Goal: Task Accomplishment & Management: Complete application form

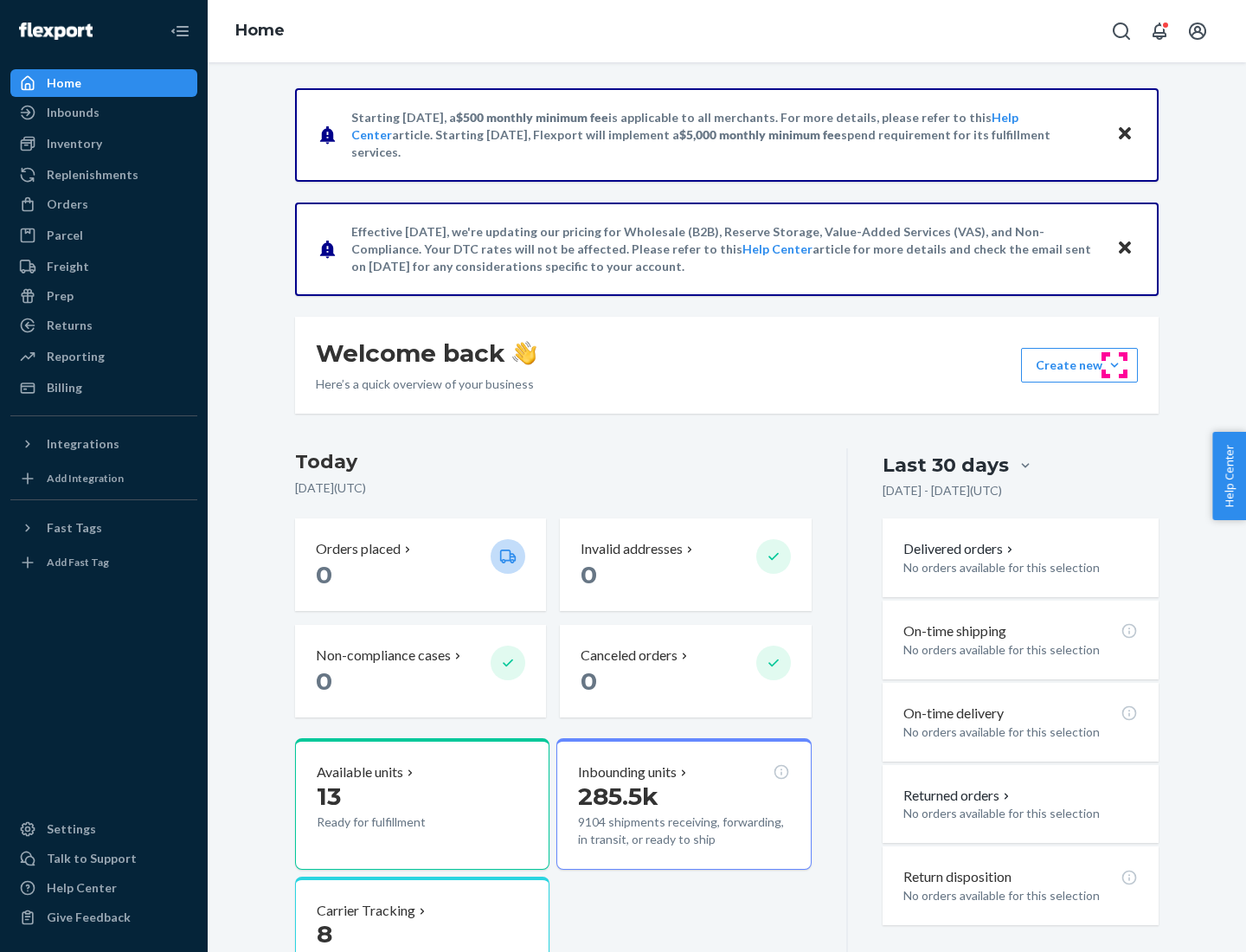
click at [1115, 366] on button "Create new Create new inbound Create new order Create new product" at bounding box center [1080, 366] width 117 height 35
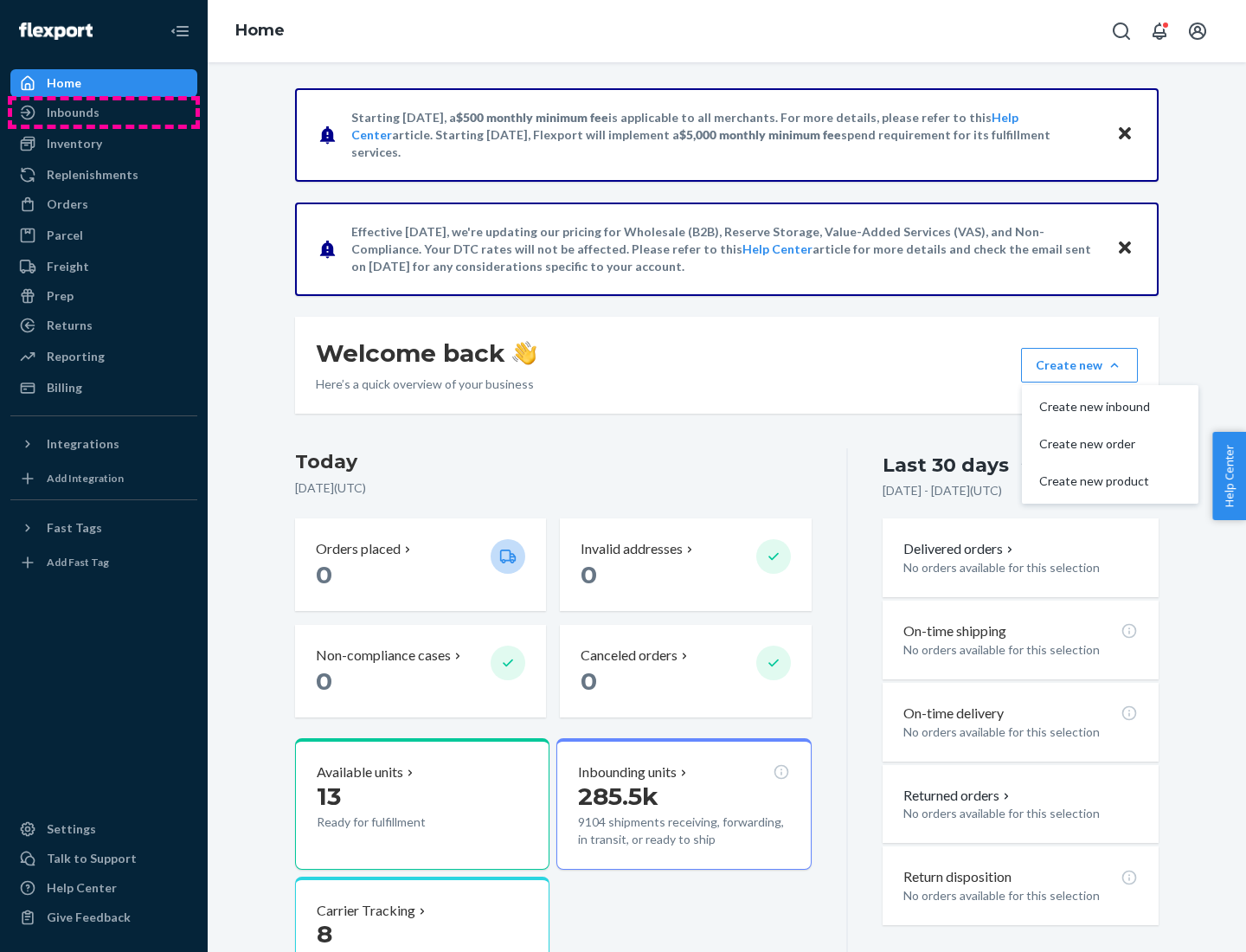
click at [104, 113] on div "Inbounds" at bounding box center [104, 113] width 184 height 24
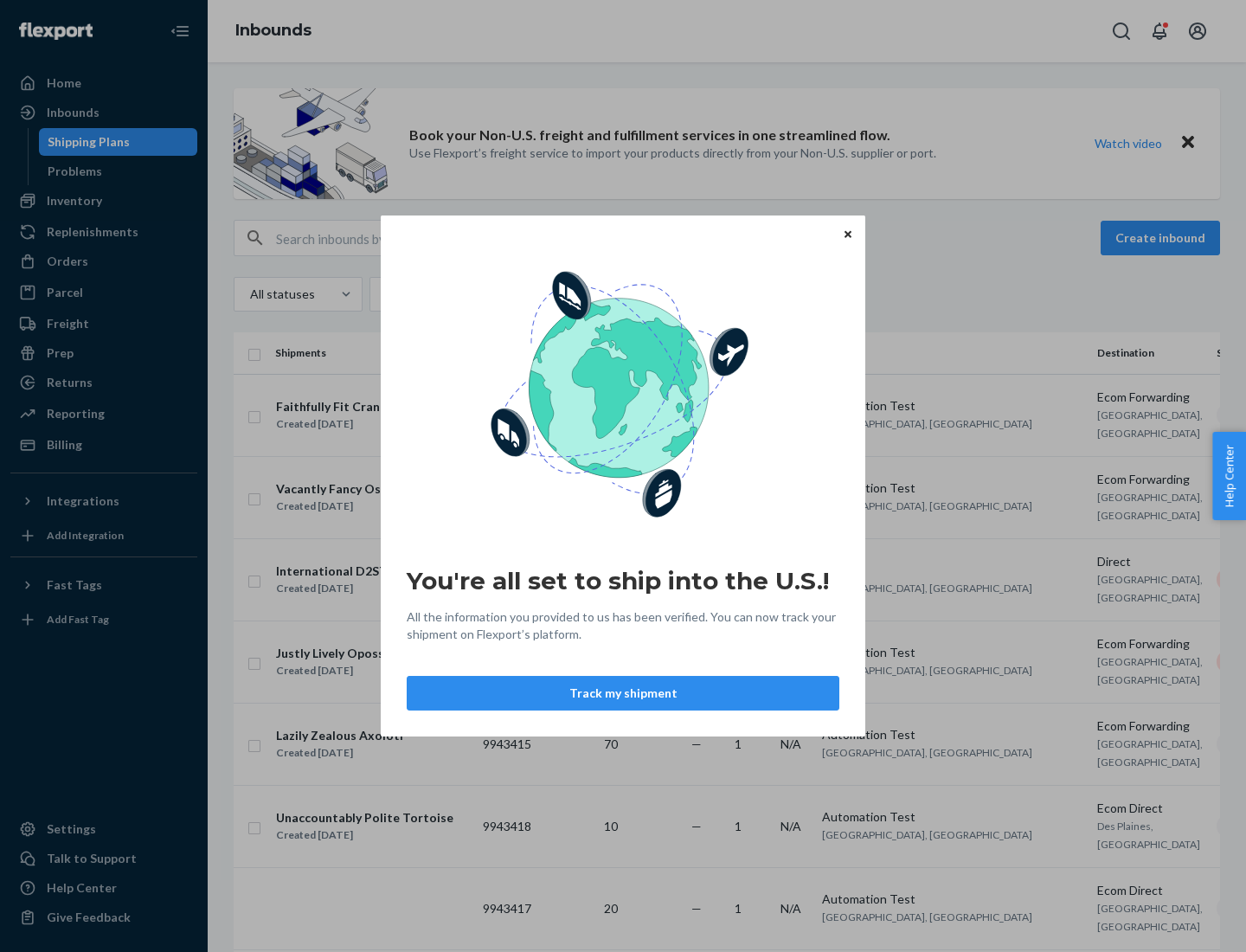
click at [847, 234] on icon "Close" at bounding box center [848, 234] width 7 height 7
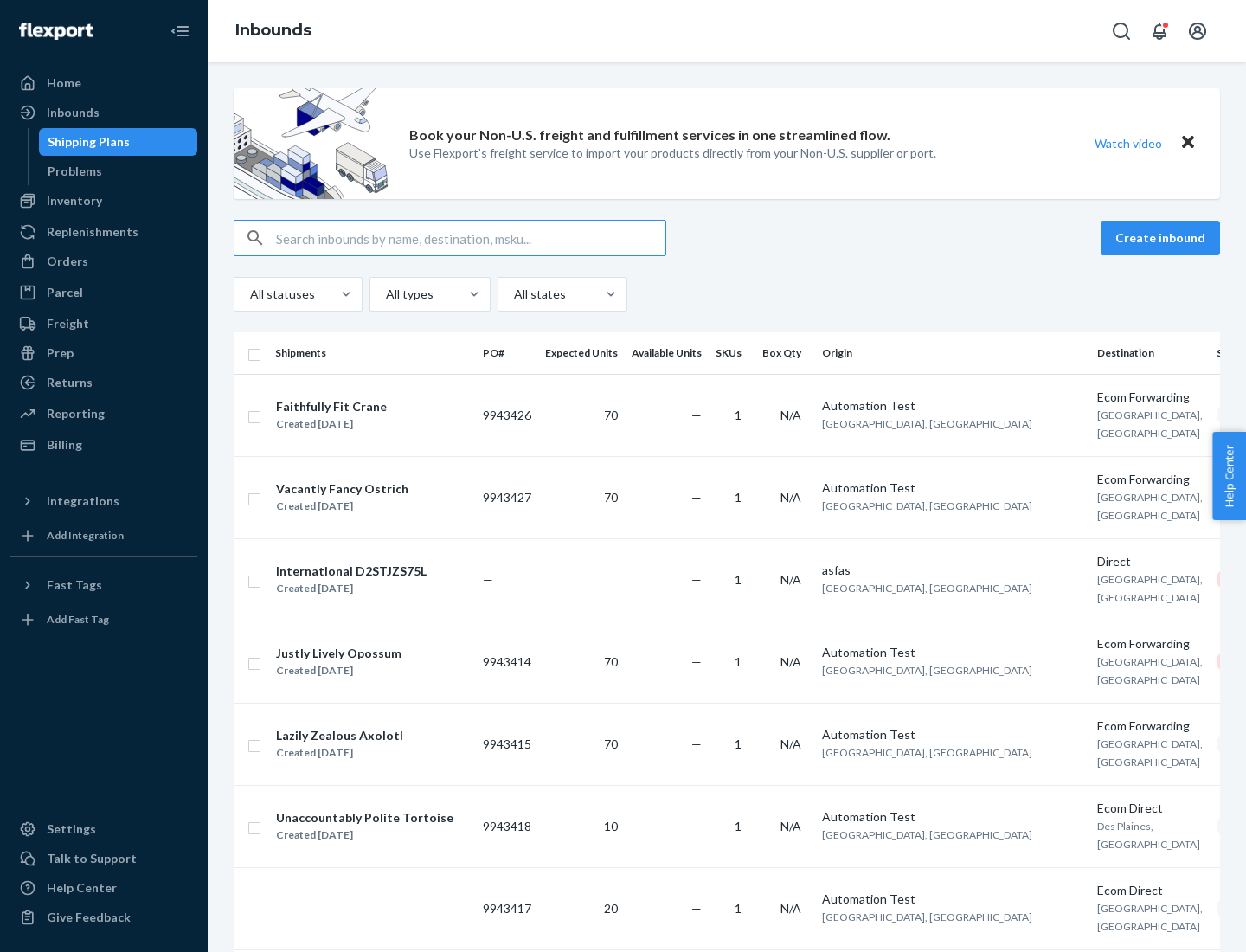
click at [1163, 238] on button "Create inbound" at bounding box center [1161, 238] width 120 height 35
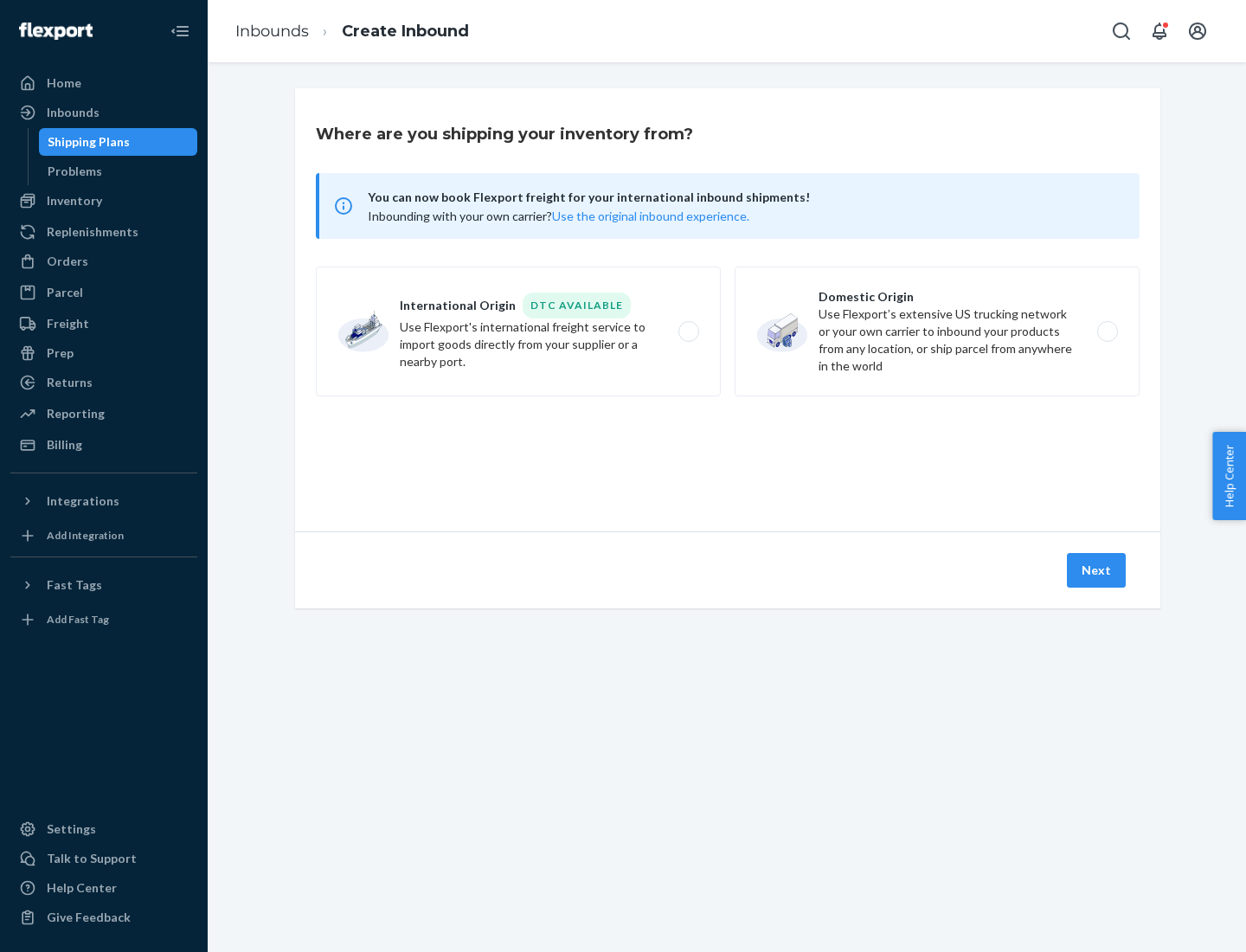
click at [938, 332] on label "Domestic Origin Use Flexport’s extensive US trucking network or your own carrie…" at bounding box center [937, 332] width 405 height 130
click at [1107, 332] on input "Domestic Origin Use Flexport’s extensive US trucking network or your own carrie…" at bounding box center [1113, 332] width 11 height 11
radio input "true"
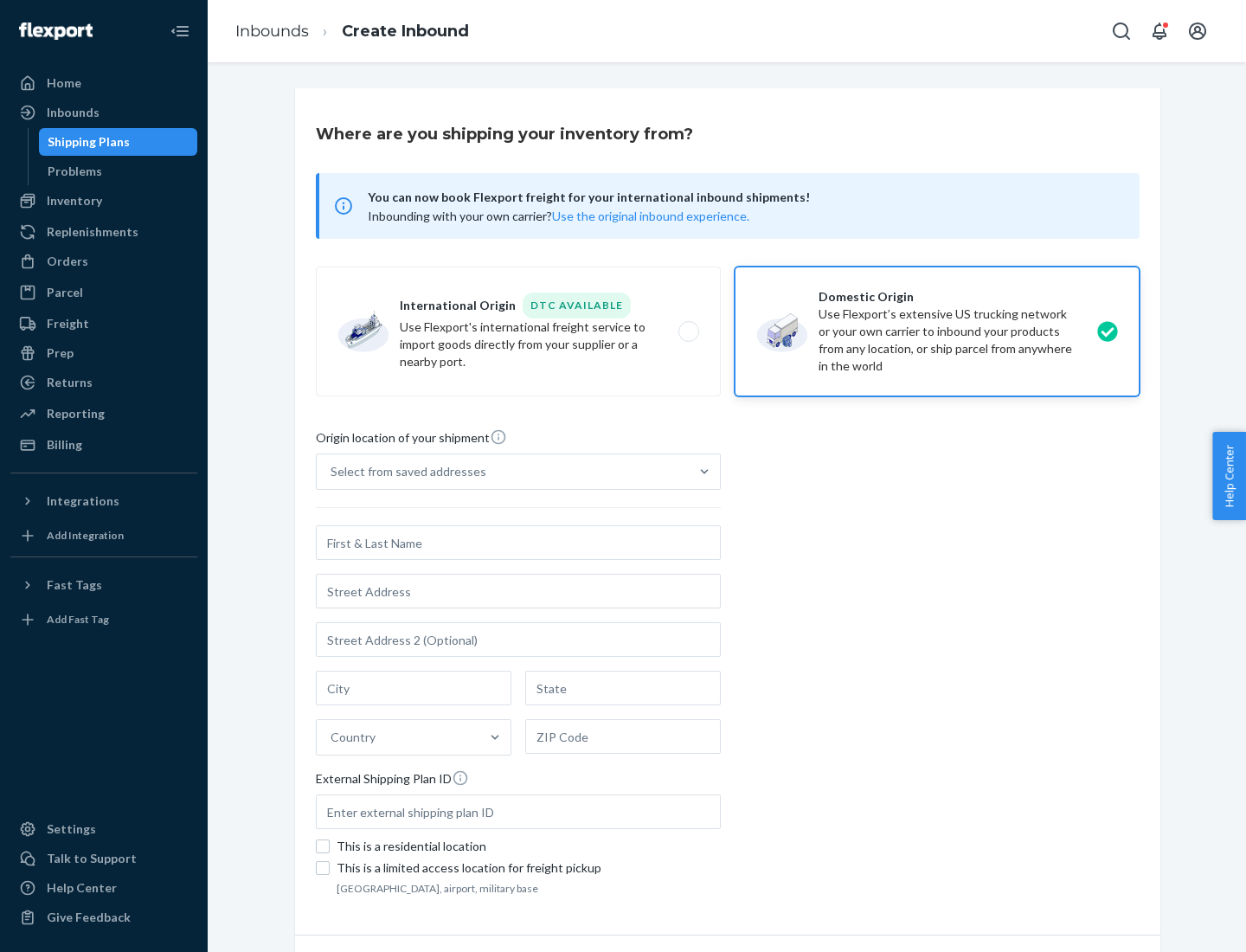
click at [503, 471] on div "Select from saved addresses" at bounding box center [503, 471] width 373 height 35
click at [333, 471] on input "Select from saved addresses" at bounding box center [332, 471] width 2 height 17
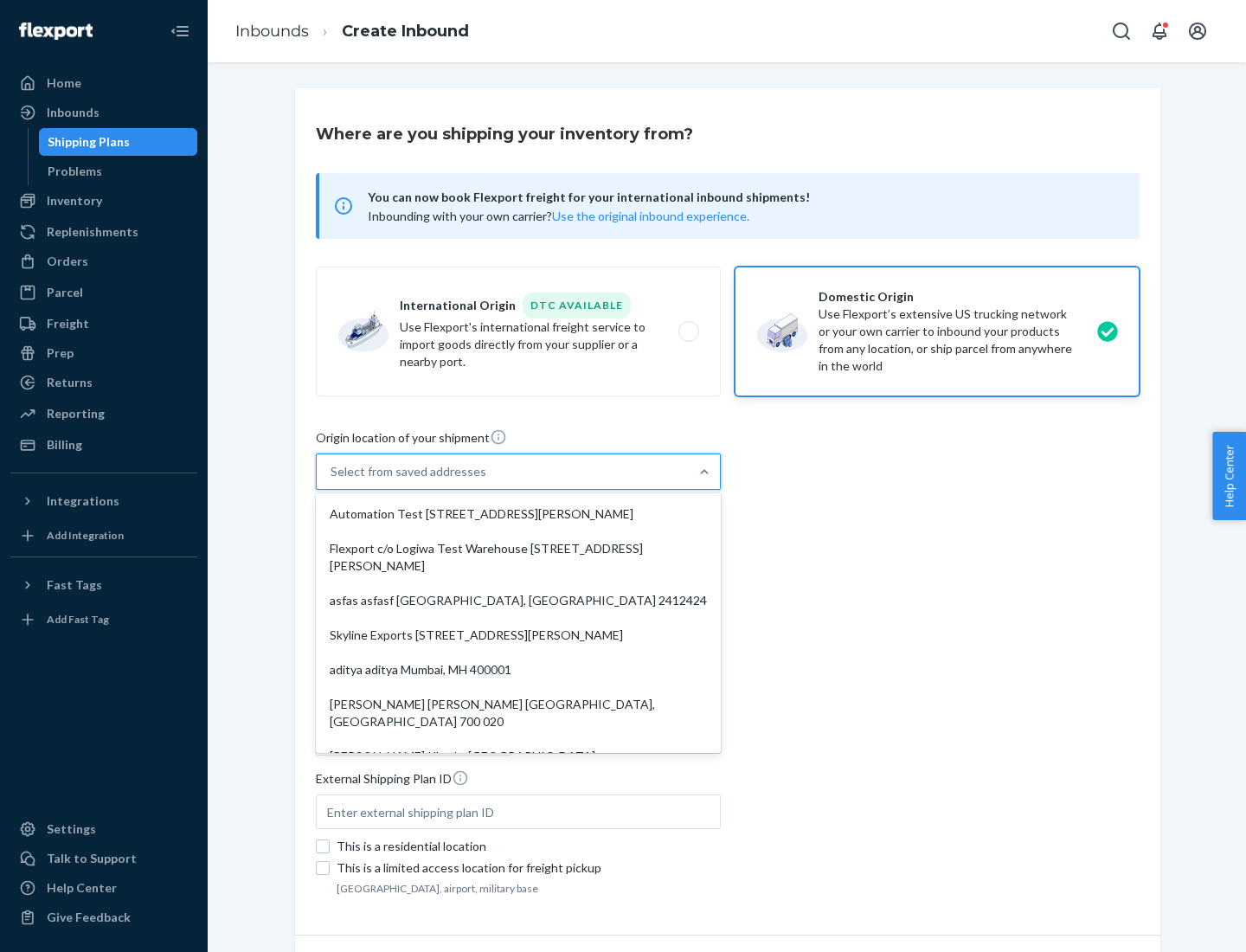
scroll to position [7, 0]
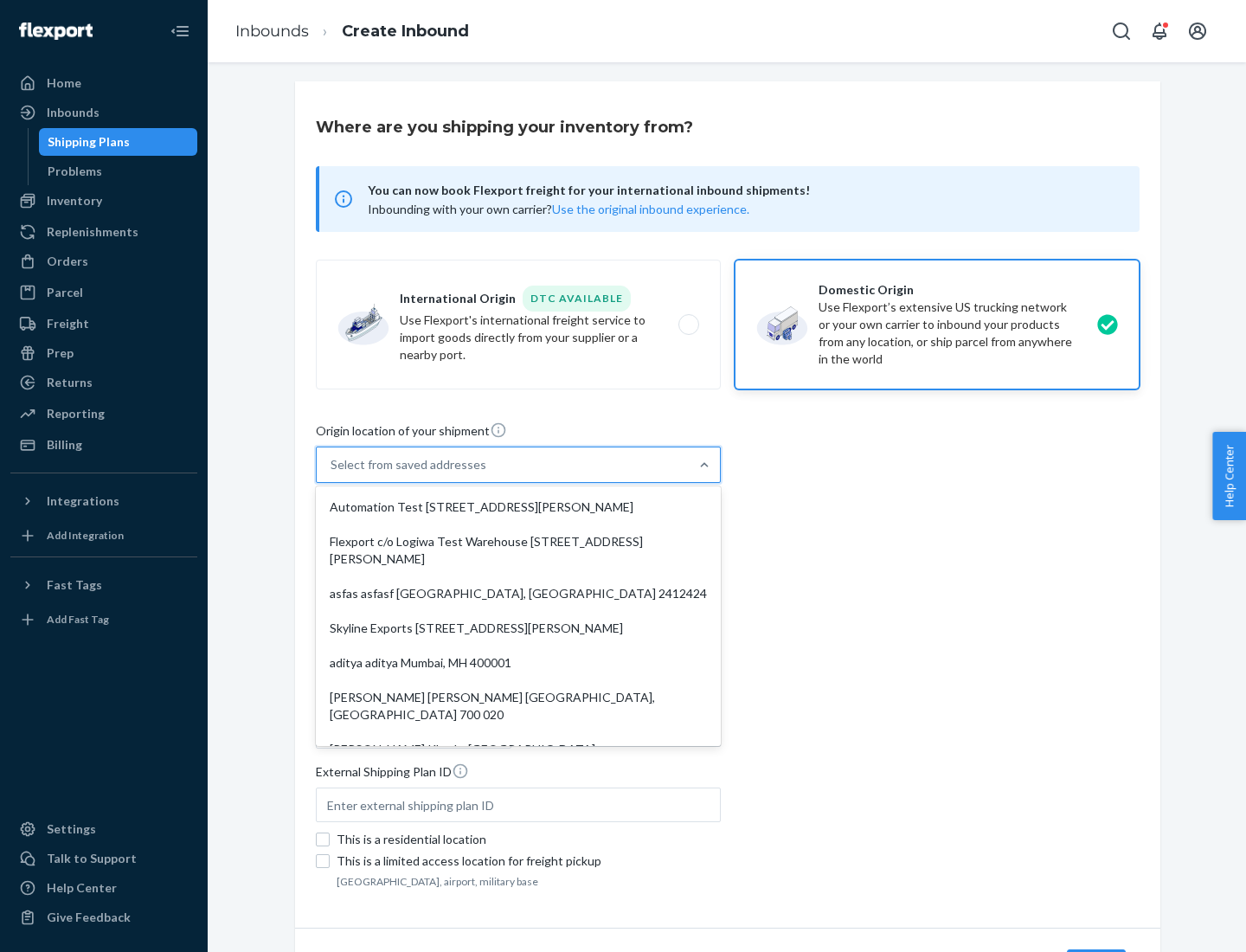
click at [518, 507] on div "Automation Test [STREET_ADDRESS][PERSON_NAME]" at bounding box center [518, 507] width 398 height 35
click at [333, 473] on input "option Automation Test [STREET_ADDRESS][PERSON_NAME]. 9 results available. Use …" at bounding box center [332, 464] width 2 height 17
type input "Automation Test"
type input "9th Floor"
type input "[GEOGRAPHIC_DATA]"
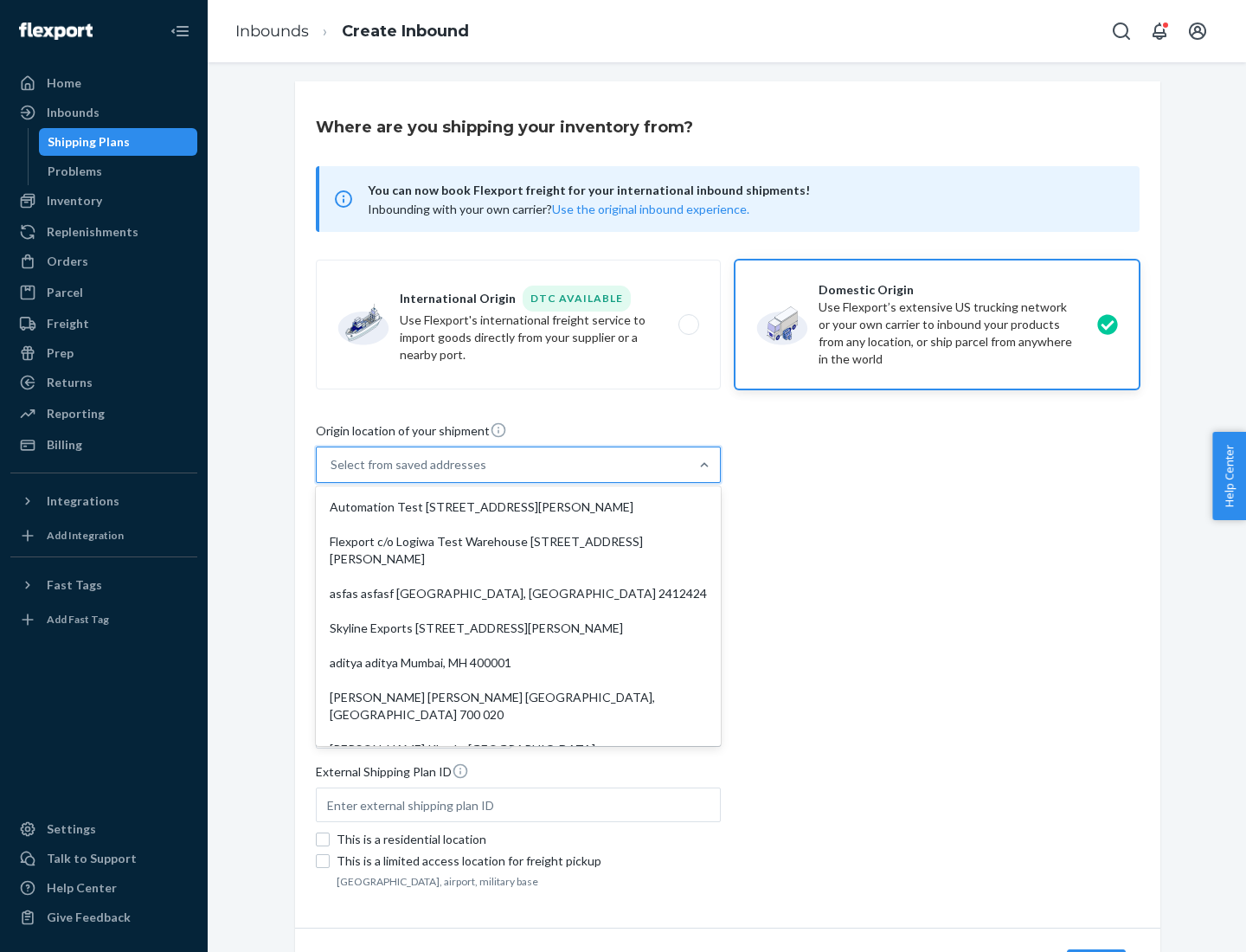
type input "CA"
type input "94104"
type input "[STREET_ADDRESS][PERSON_NAME]"
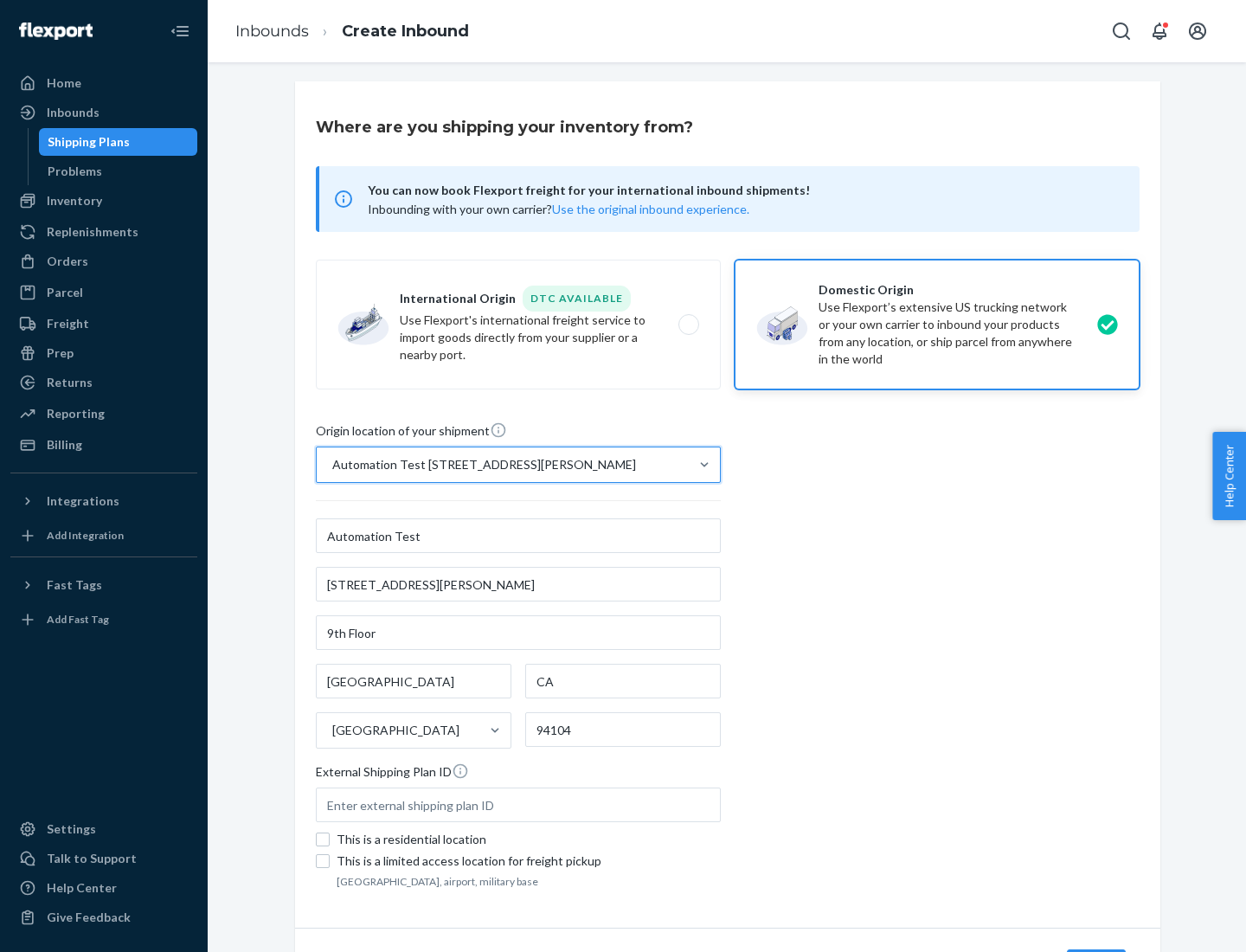
scroll to position [101, 0]
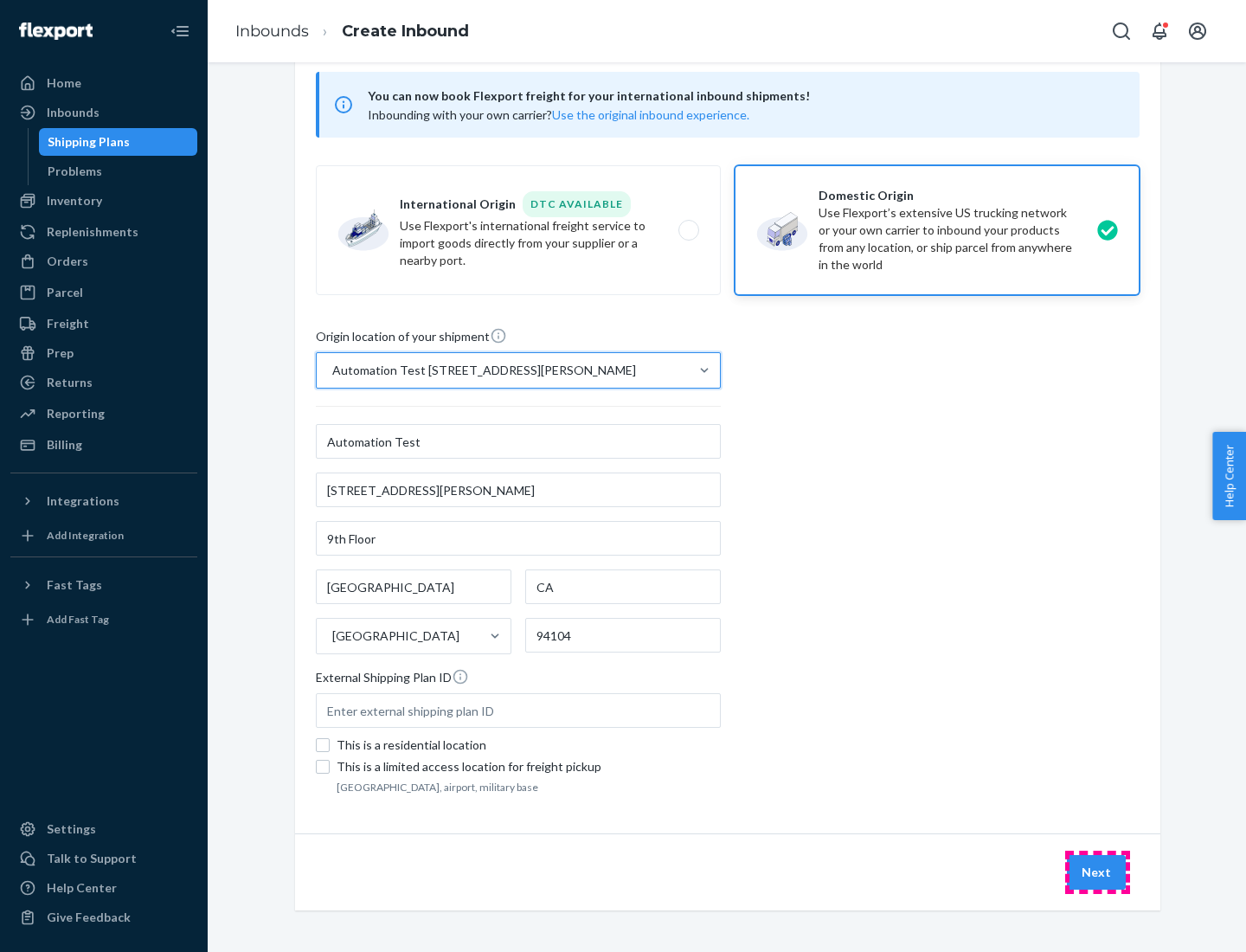
click at [1098, 872] on button "Next" at bounding box center [1097, 872] width 59 height 35
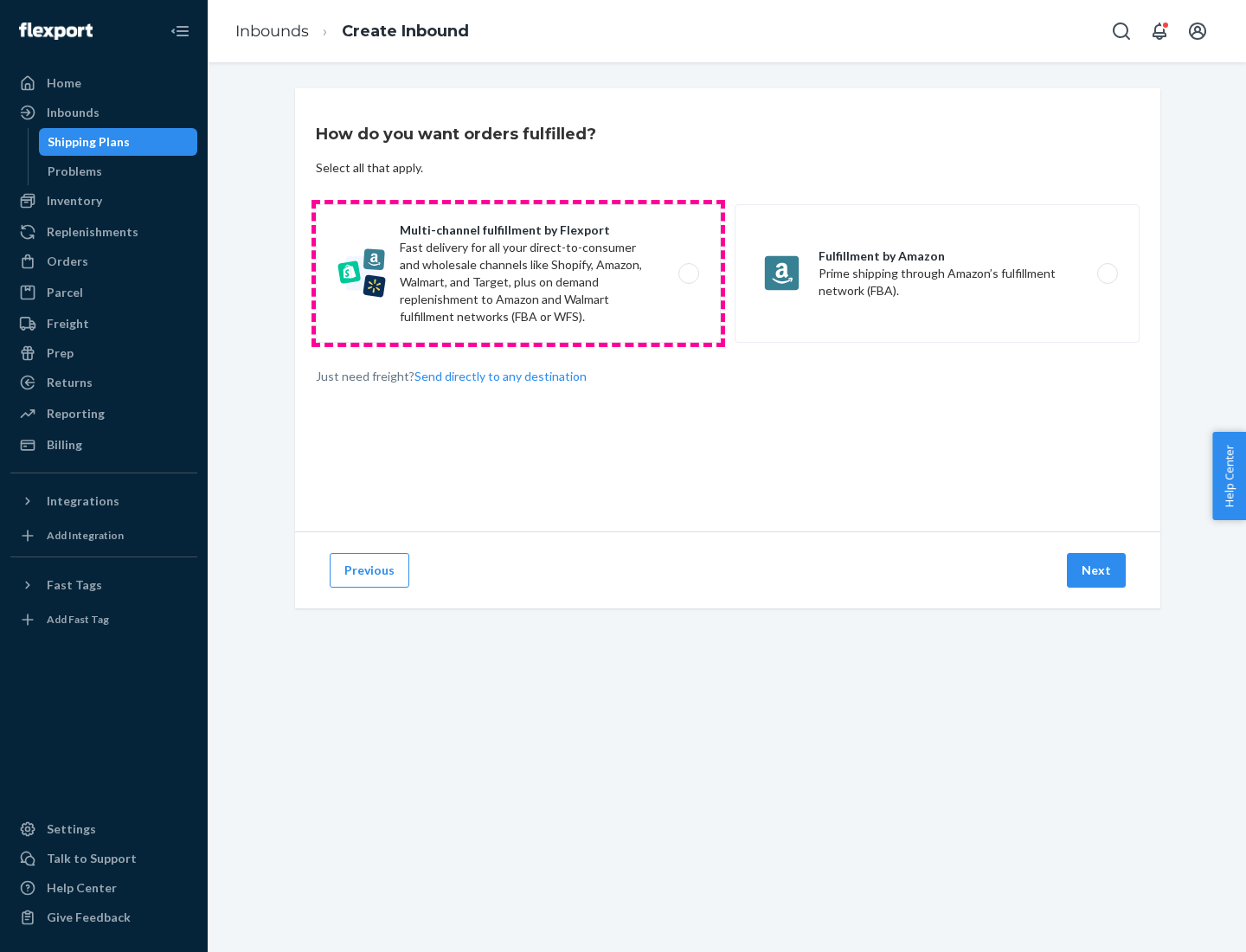
click at [518, 274] on label "Multi-channel fulfillment by Flexport Fast delivery for all your direct-to-cons…" at bounding box center [518, 274] width 405 height 139
click at [688, 274] on input "Multi-channel fulfillment by Flexport Fast delivery for all your direct-to-cons…" at bounding box center [693, 274] width 11 height 11
radio input "true"
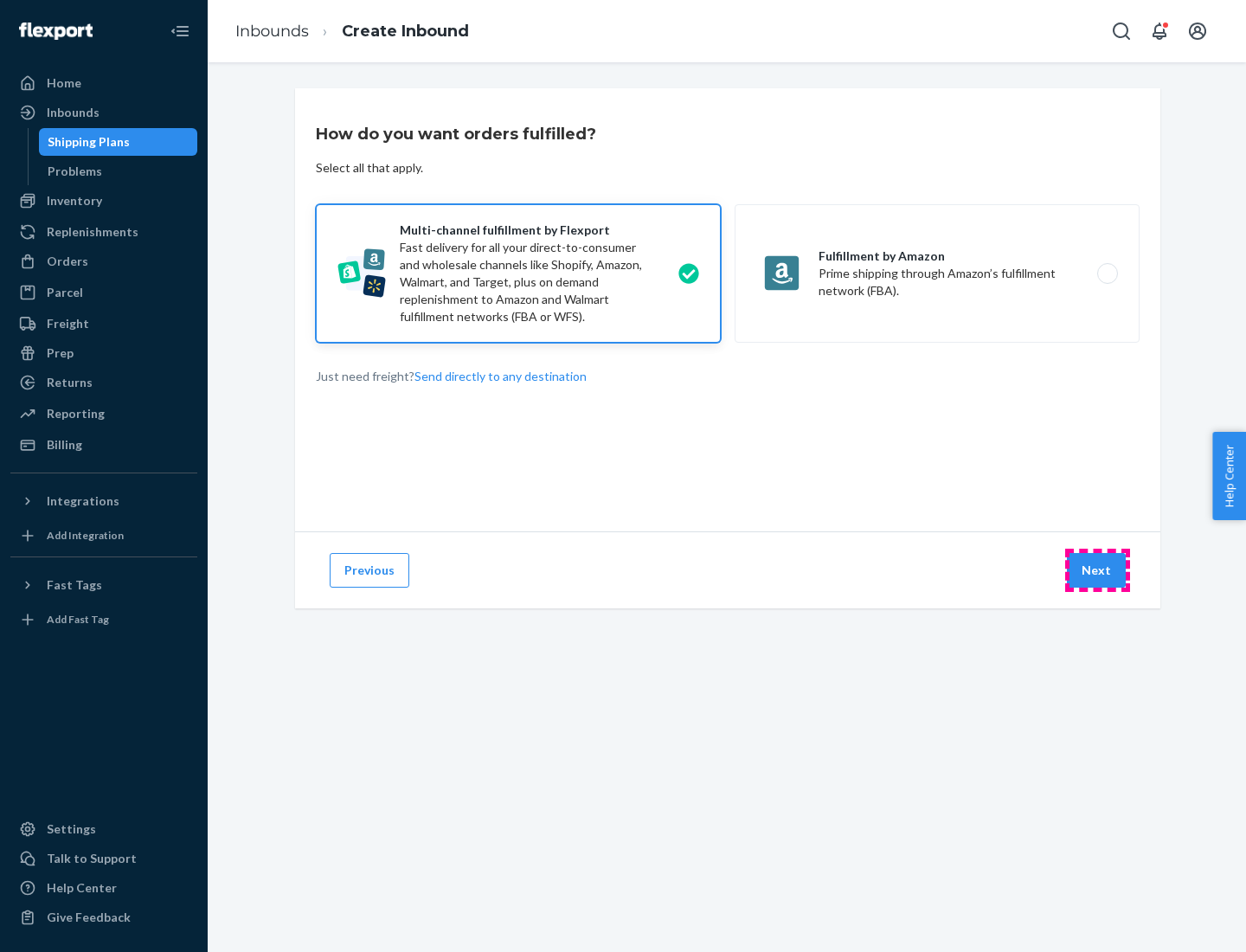
click at [1098, 570] on button "Next" at bounding box center [1097, 570] width 59 height 35
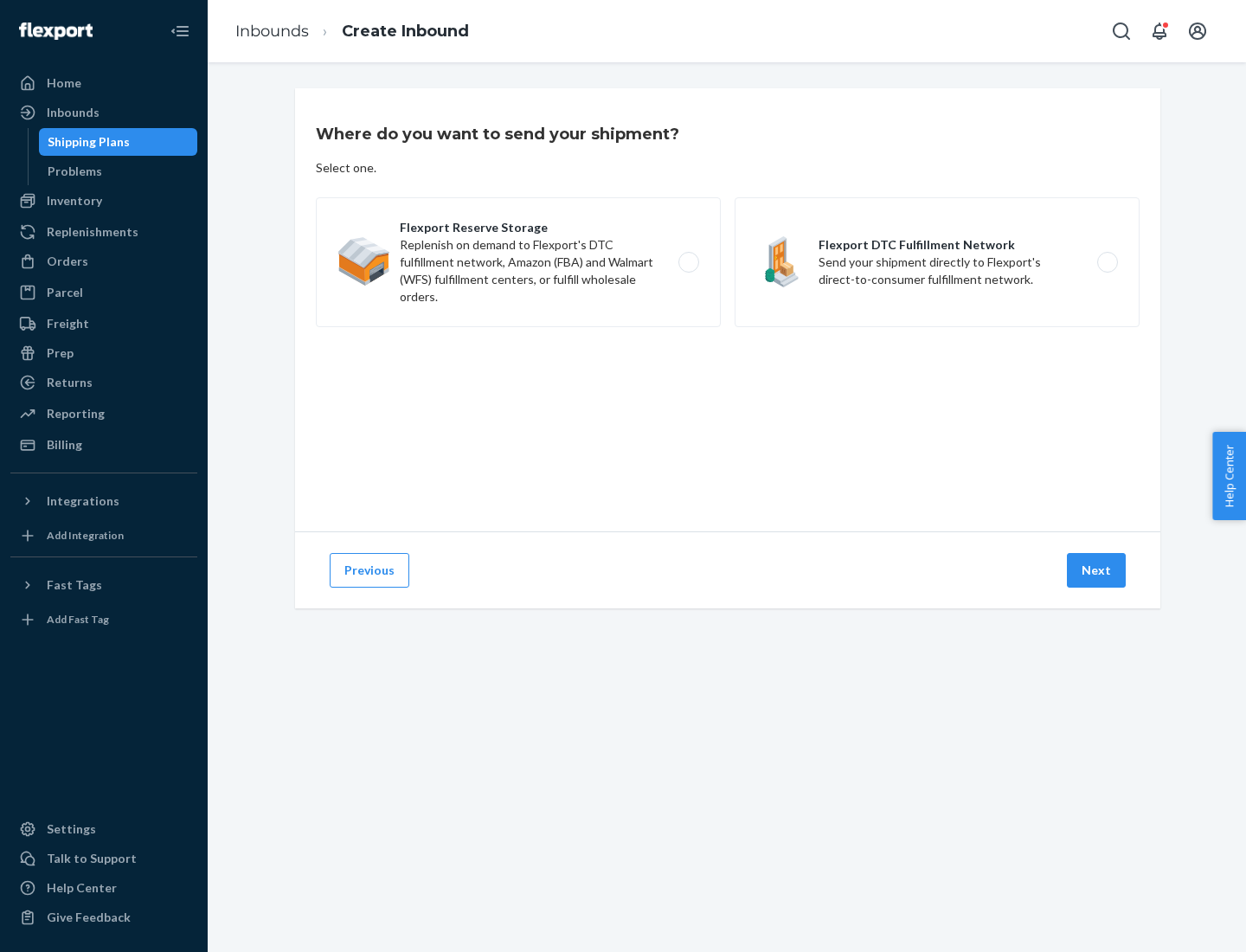
click at [518, 262] on label "Flexport Reserve Storage Replenish on demand to Flexport's DTC fulfillment netw…" at bounding box center [518, 262] width 405 height 130
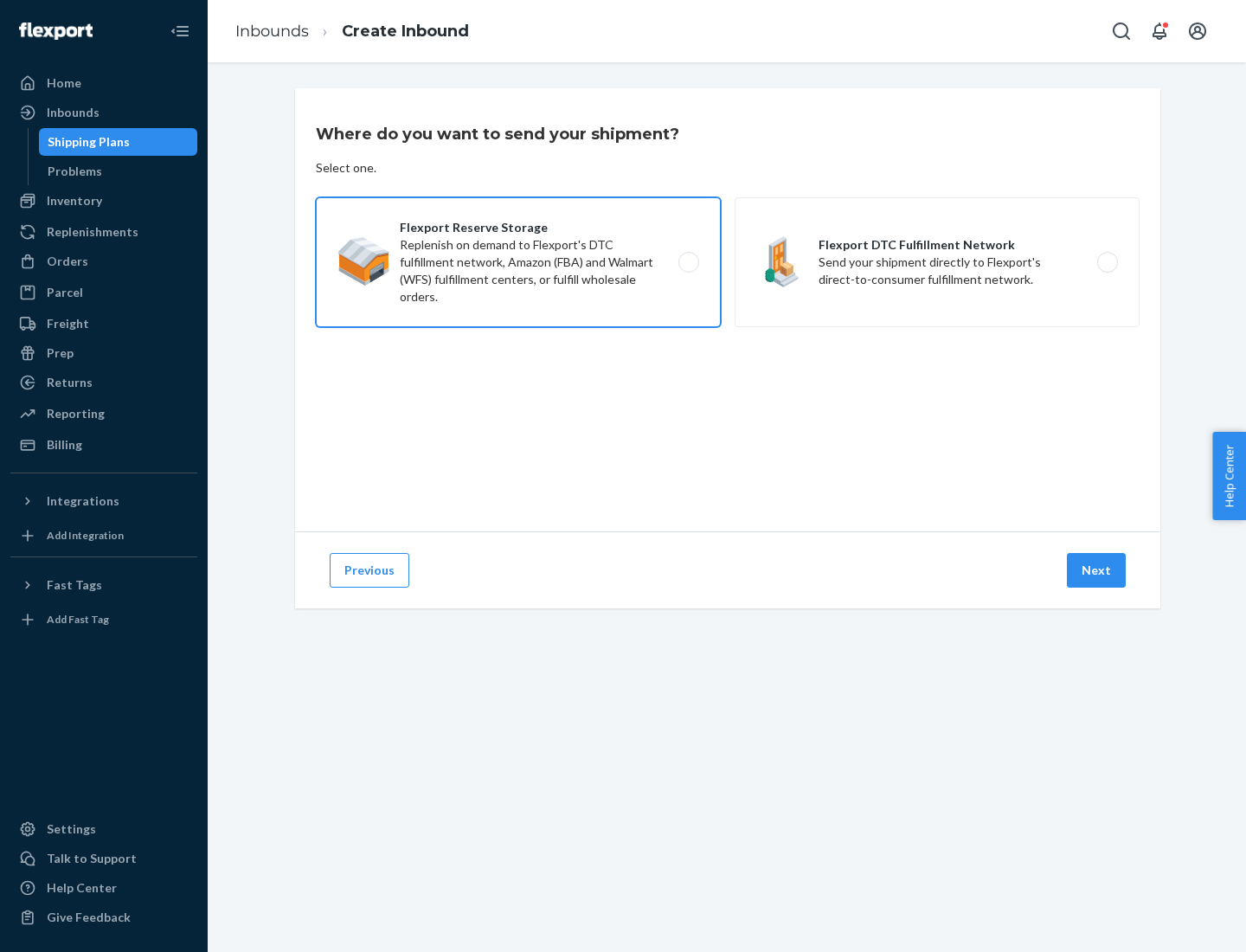
click at [688, 262] on input "Flexport Reserve Storage Replenish on demand to Flexport's DTC fulfillment netw…" at bounding box center [693, 262] width 11 height 11
radio input "true"
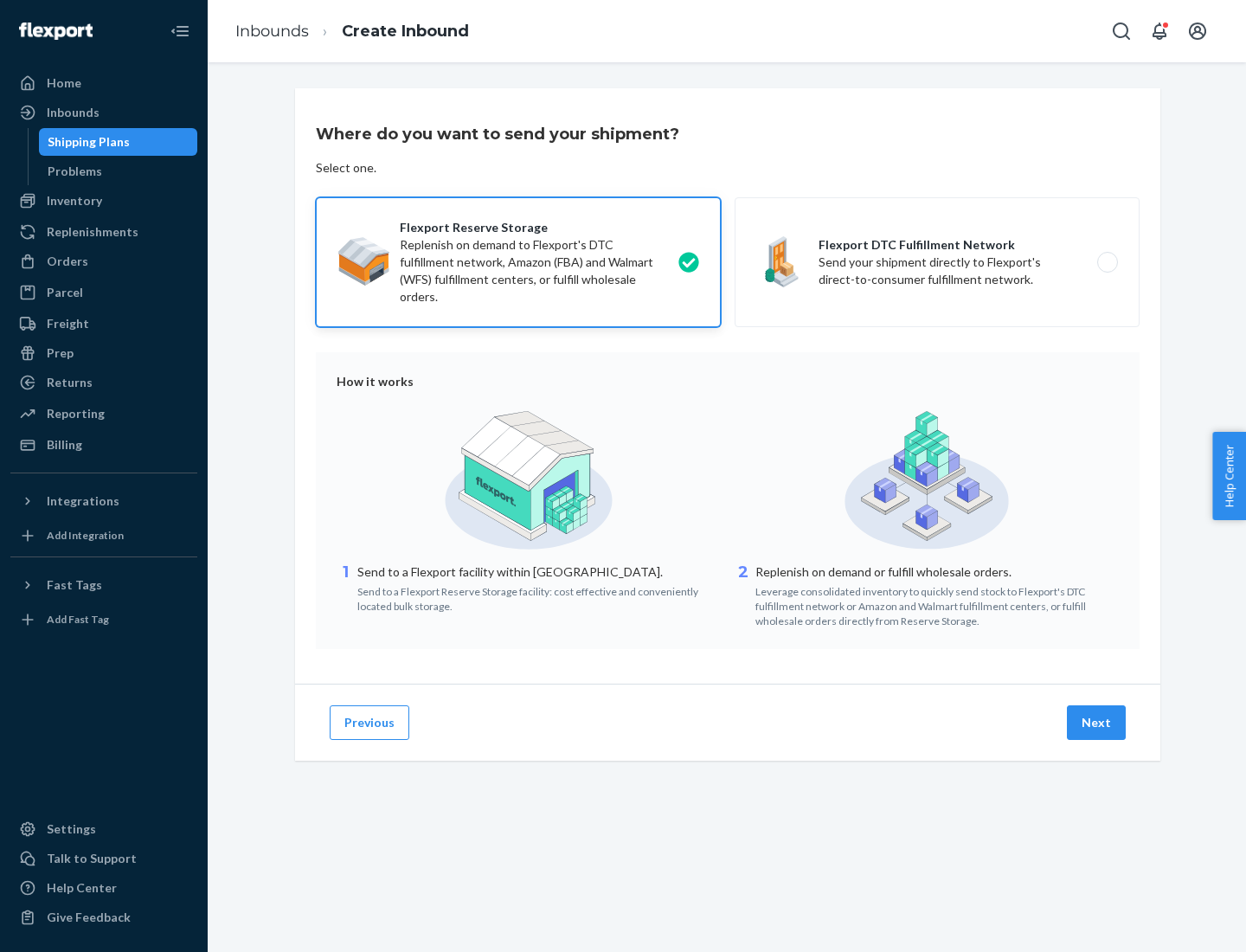
click at [1098, 722] on button "Next" at bounding box center [1097, 722] width 59 height 35
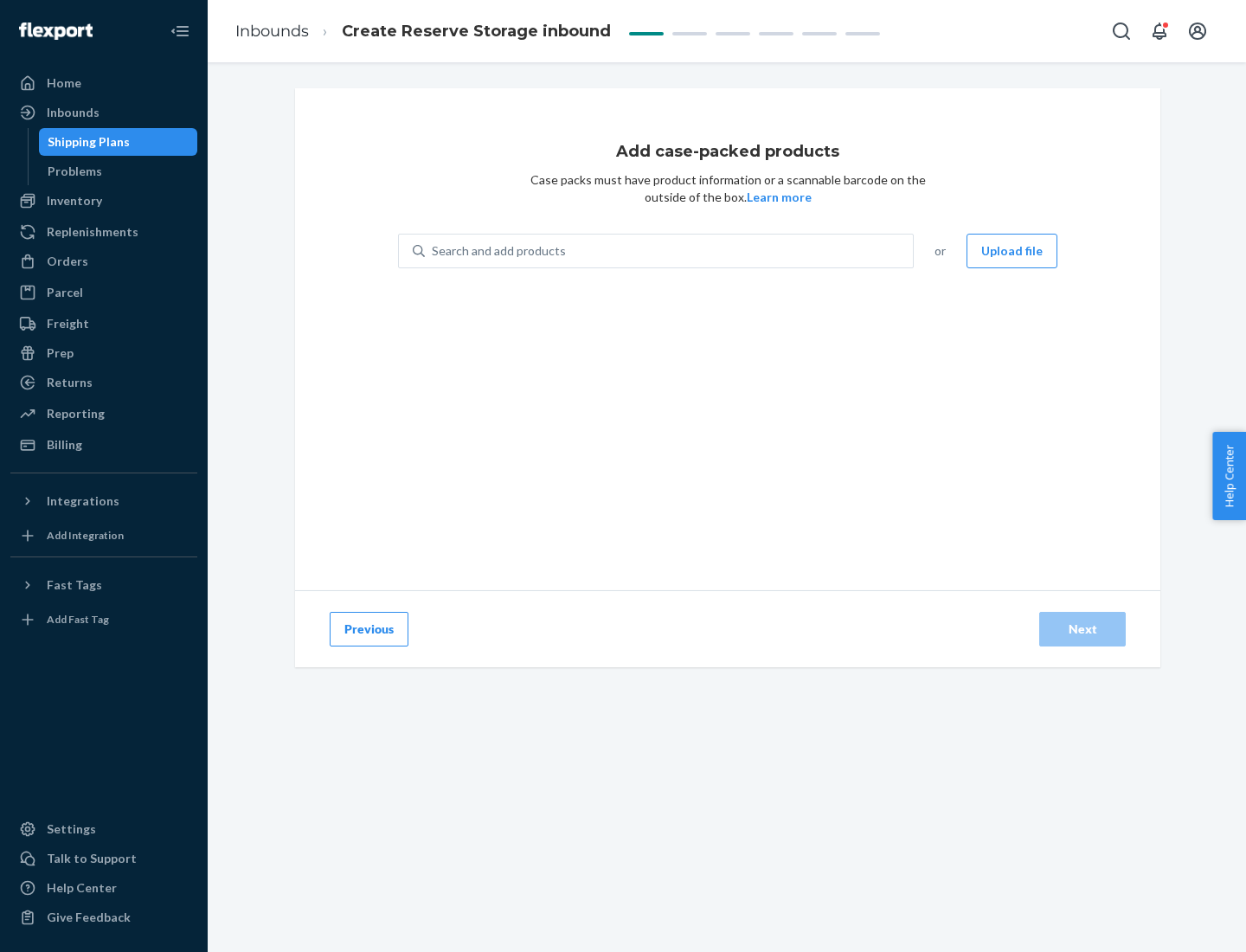
click at [670, 251] on div "Search and add products" at bounding box center [668, 251] width 488 height 31
click at [433, 251] on input "Search and add products" at bounding box center [432, 251] width 2 height 17
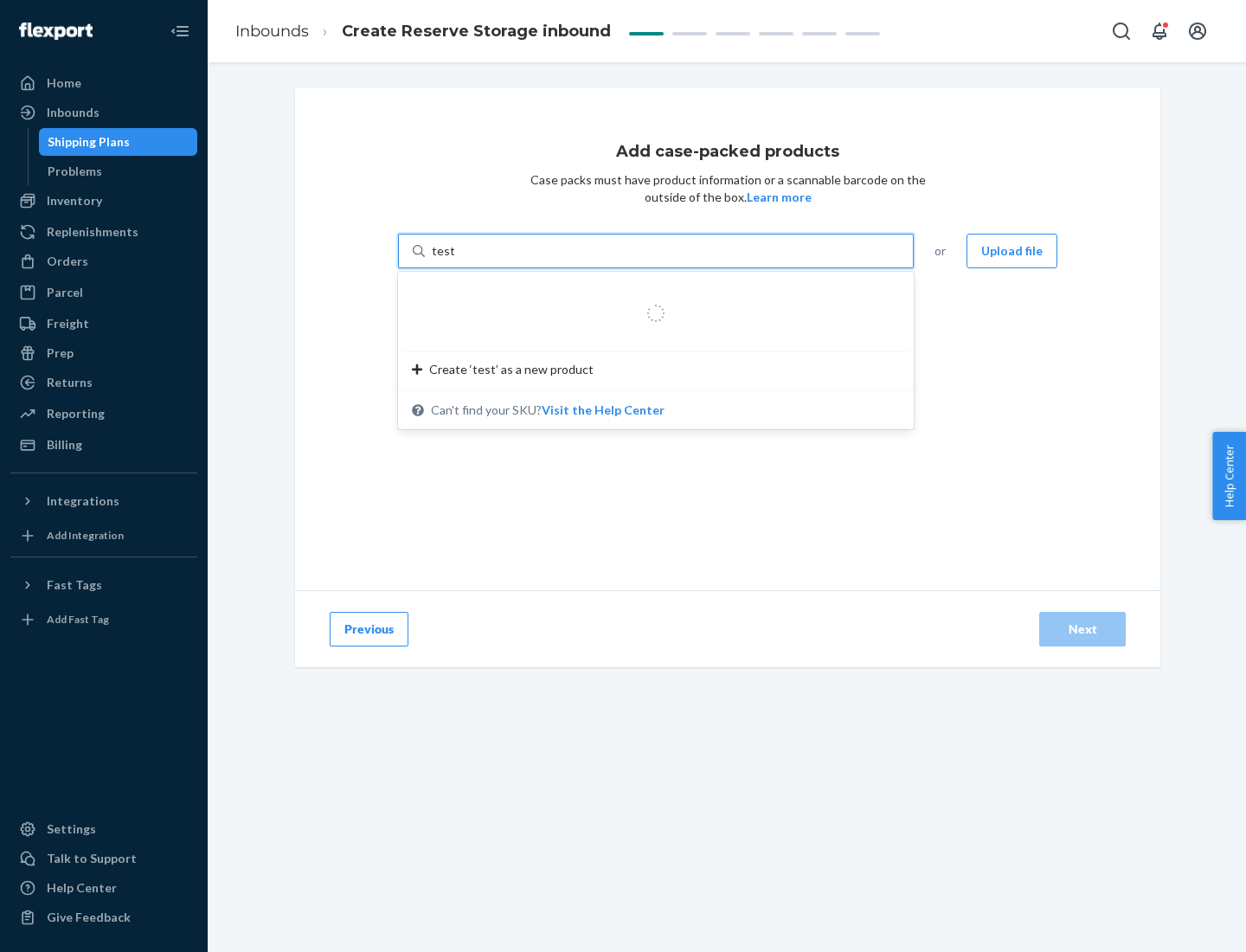
type input "test-syn"
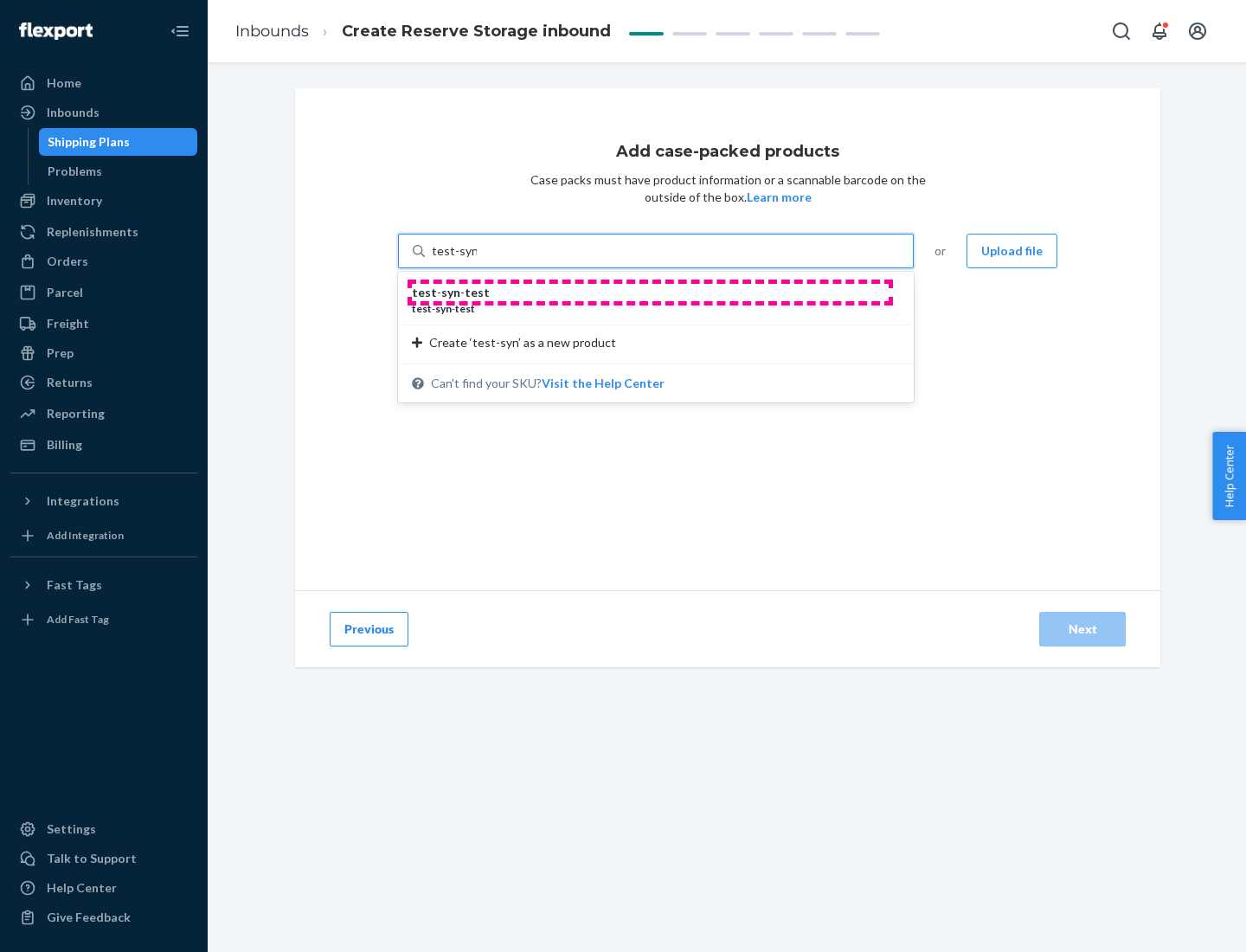
click at [650, 293] on div "test - syn - test" at bounding box center [648, 293] width 474 height 17
click at [477, 260] on input "test-syn" at bounding box center [454, 251] width 45 height 17
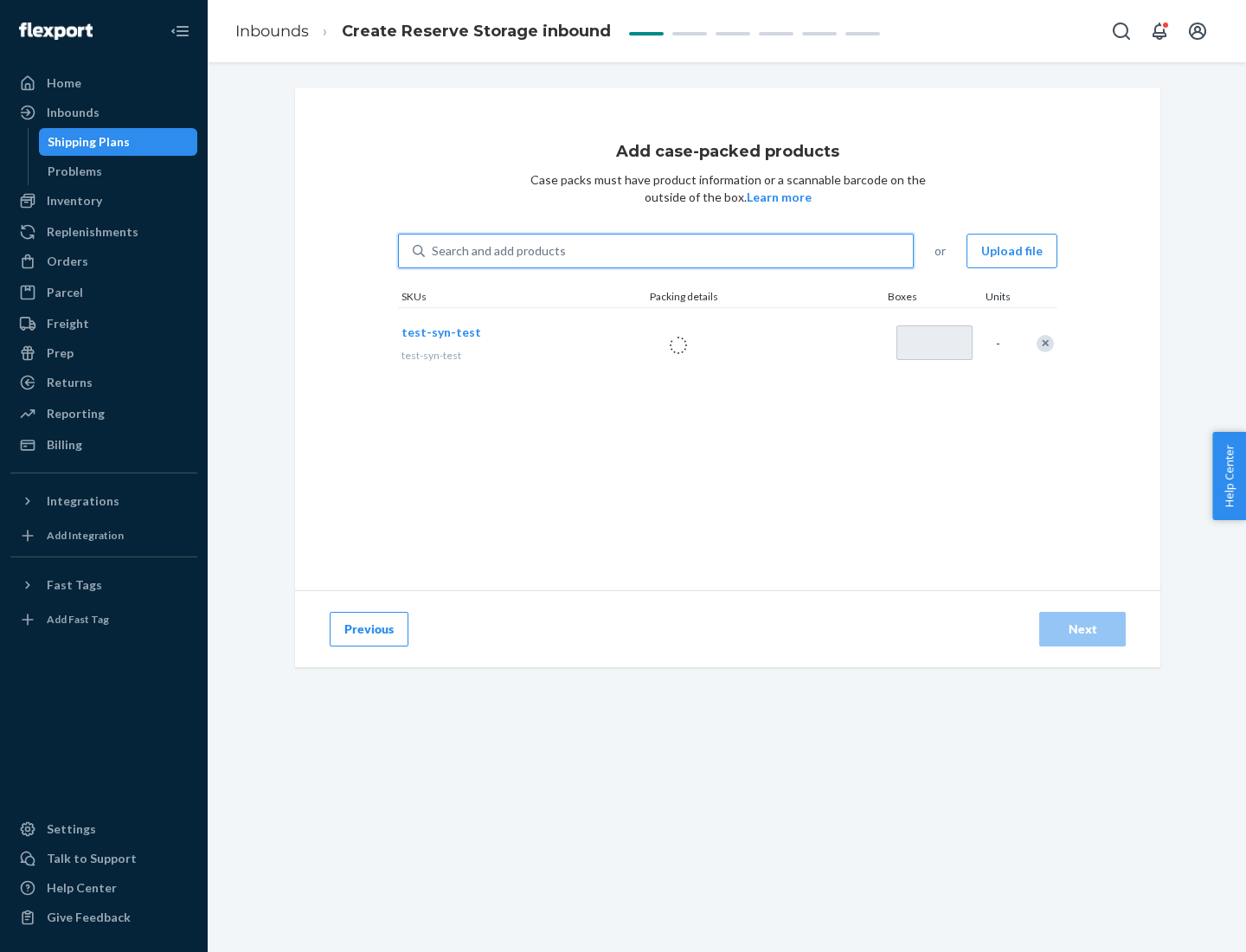
type input "1"
click at [1083, 629] on div "Next" at bounding box center [1083, 629] width 57 height 17
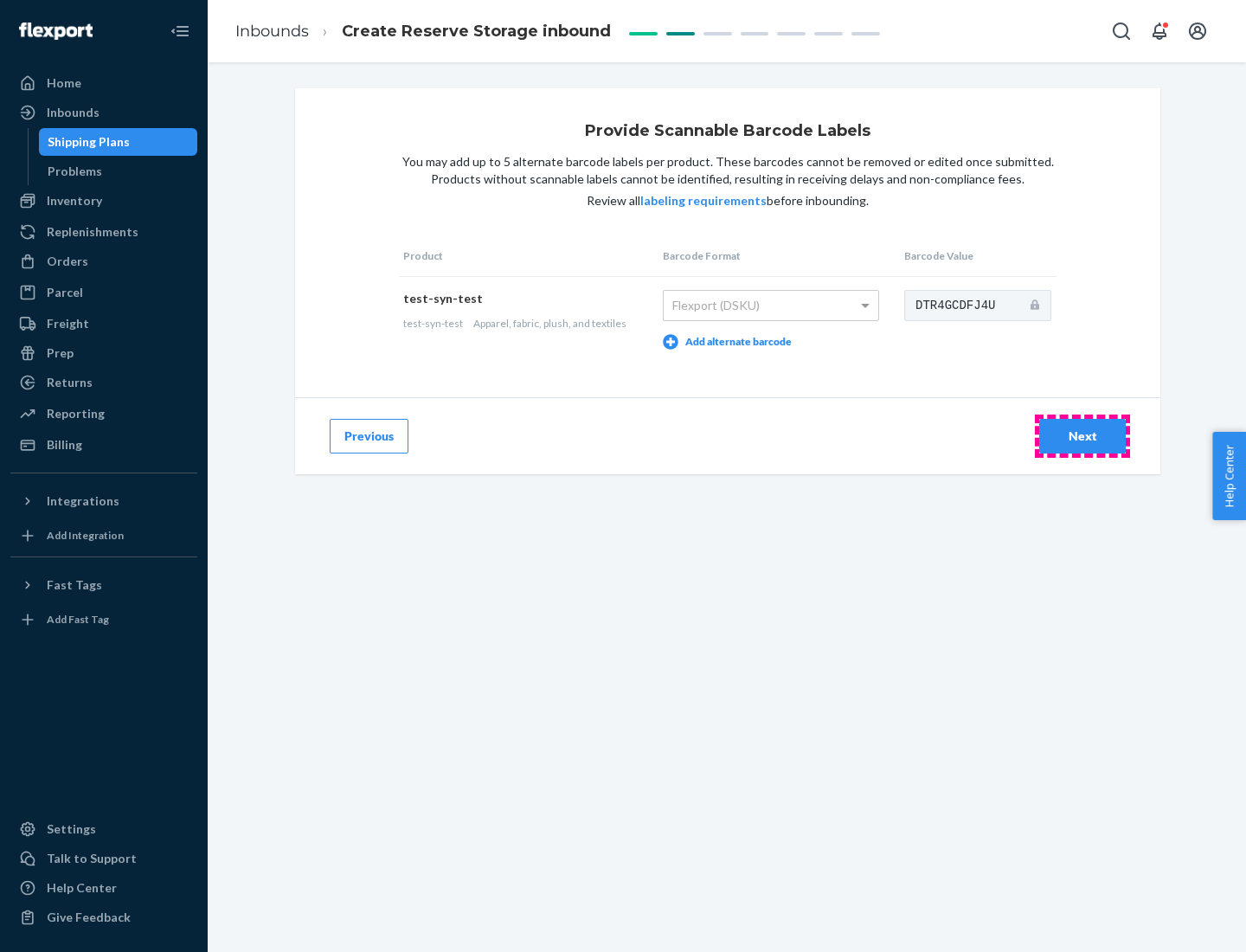
click at [1083, 435] on div "Next" at bounding box center [1083, 436] width 57 height 17
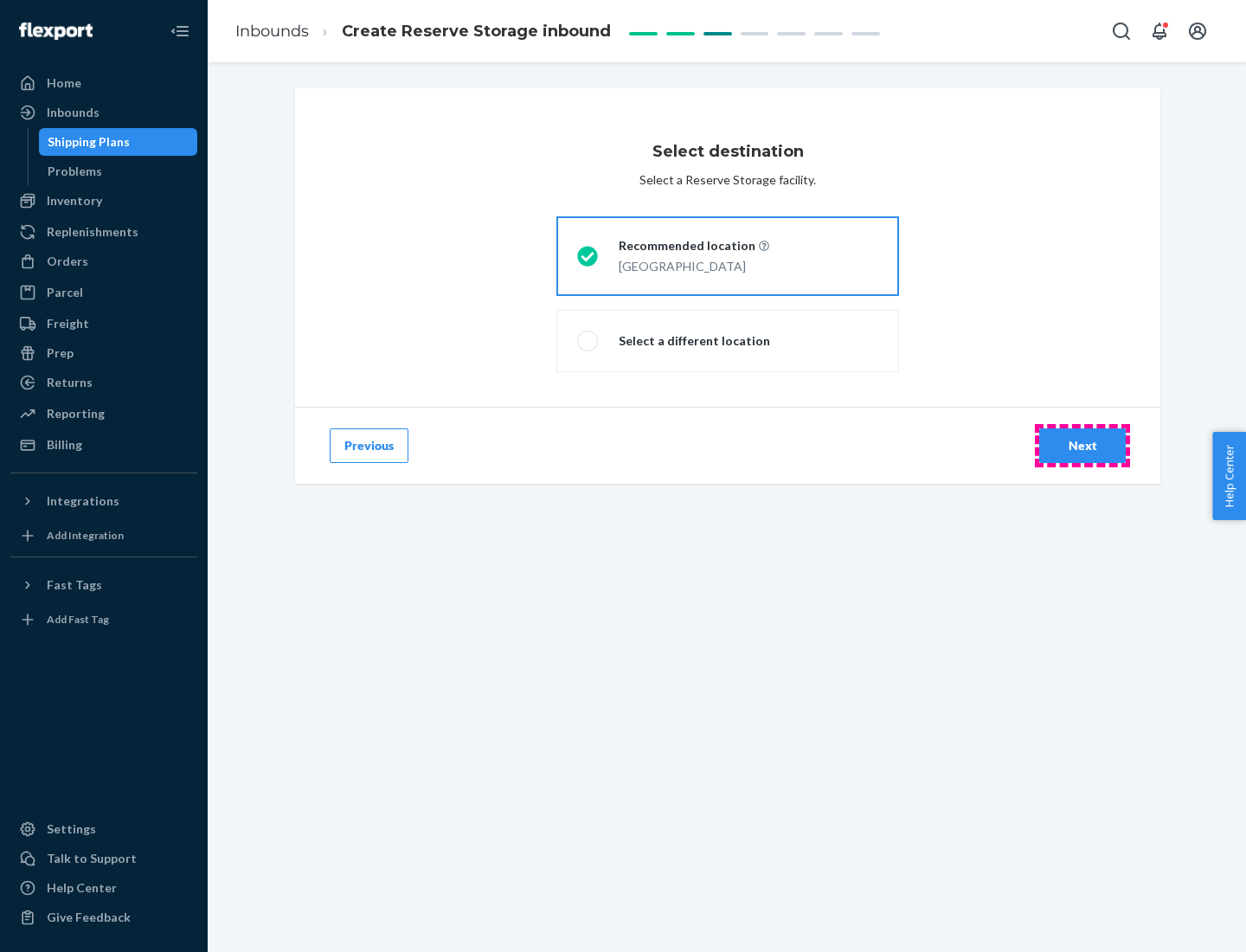
click at [1083, 445] on div "Next" at bounding box center [1083, 445] width 57 height 17
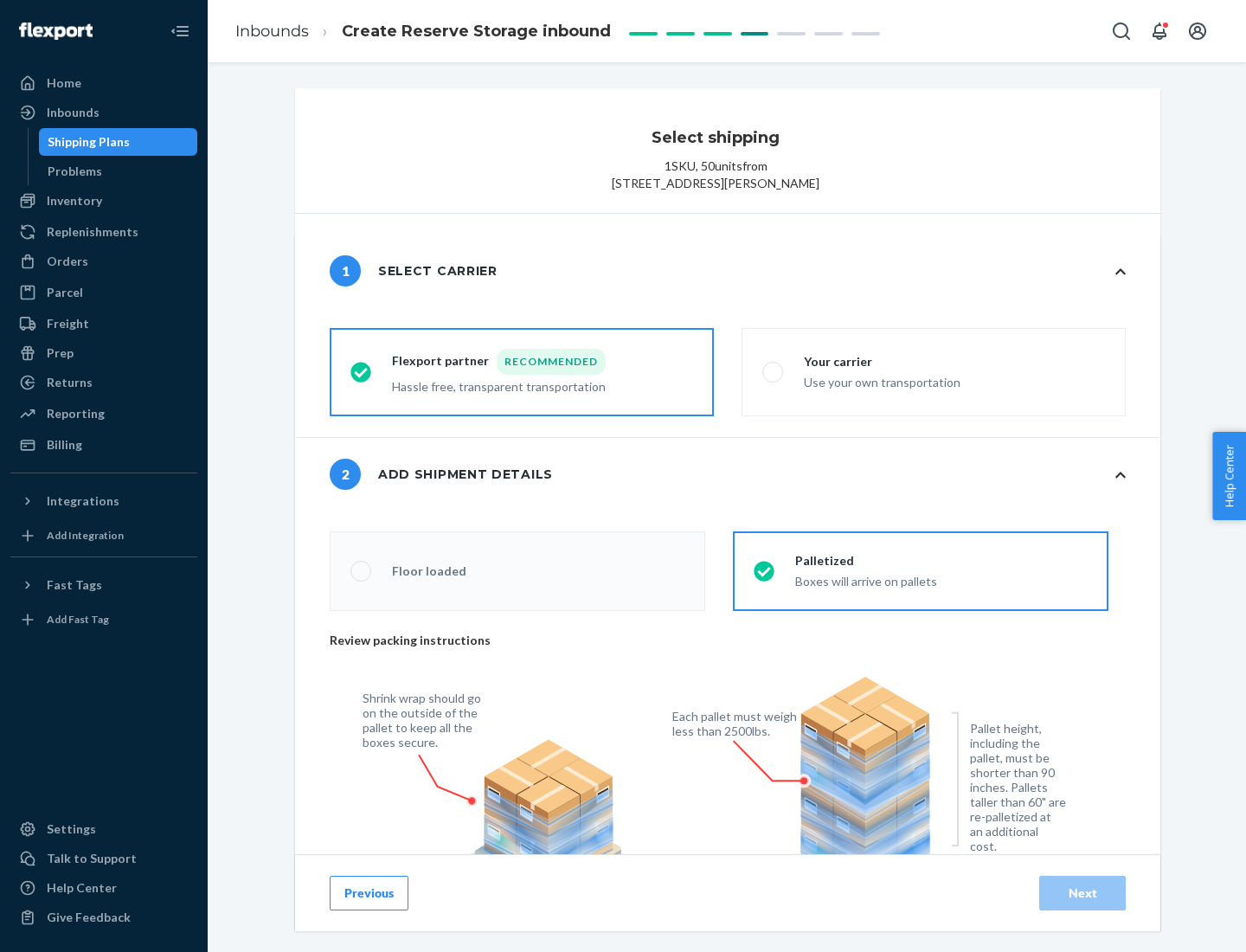
radio input "false"
type input "1"
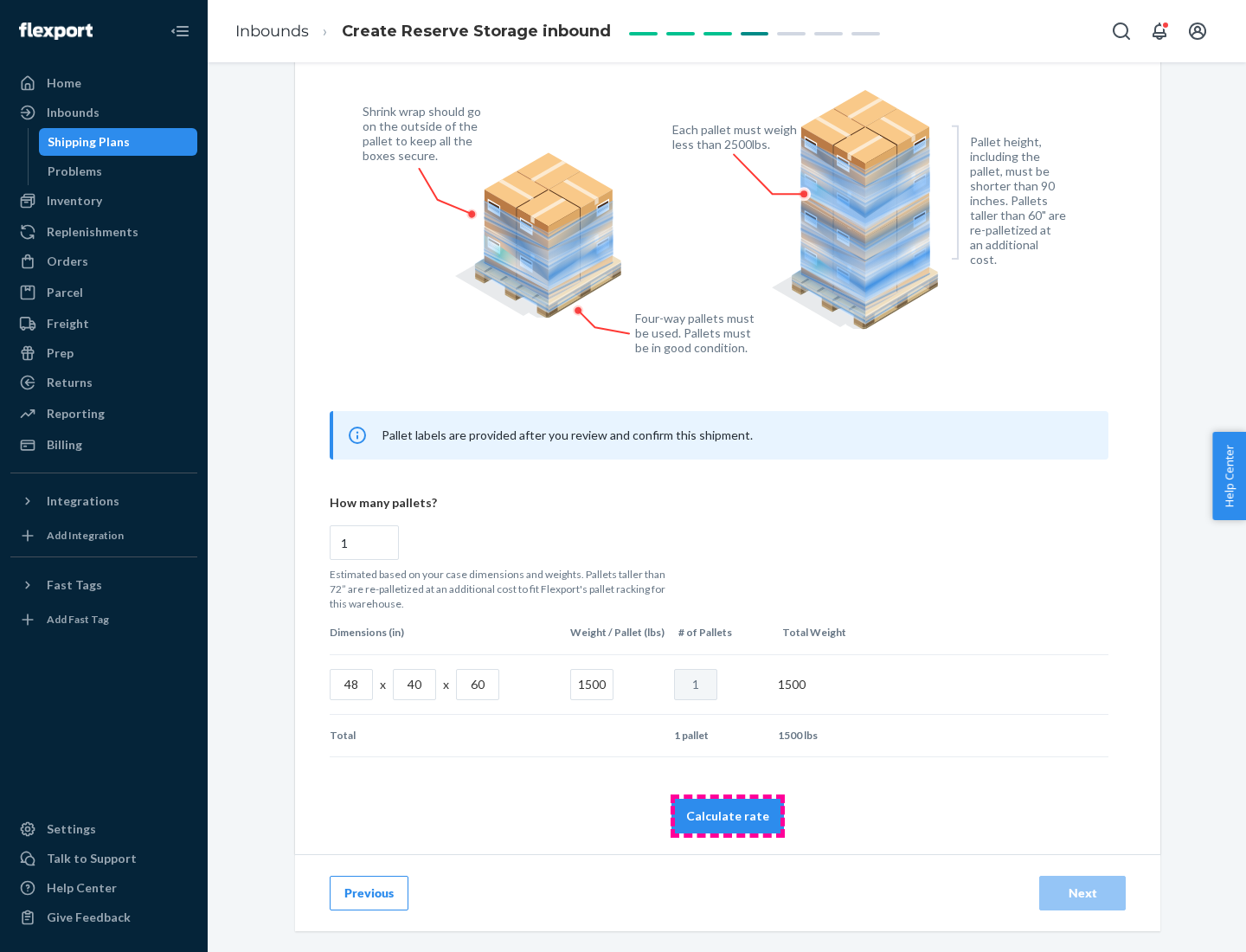
click at [728, 815] on button "Calculate rate" at bounding box center [728, 816] width 113 height 35
radio input "false"
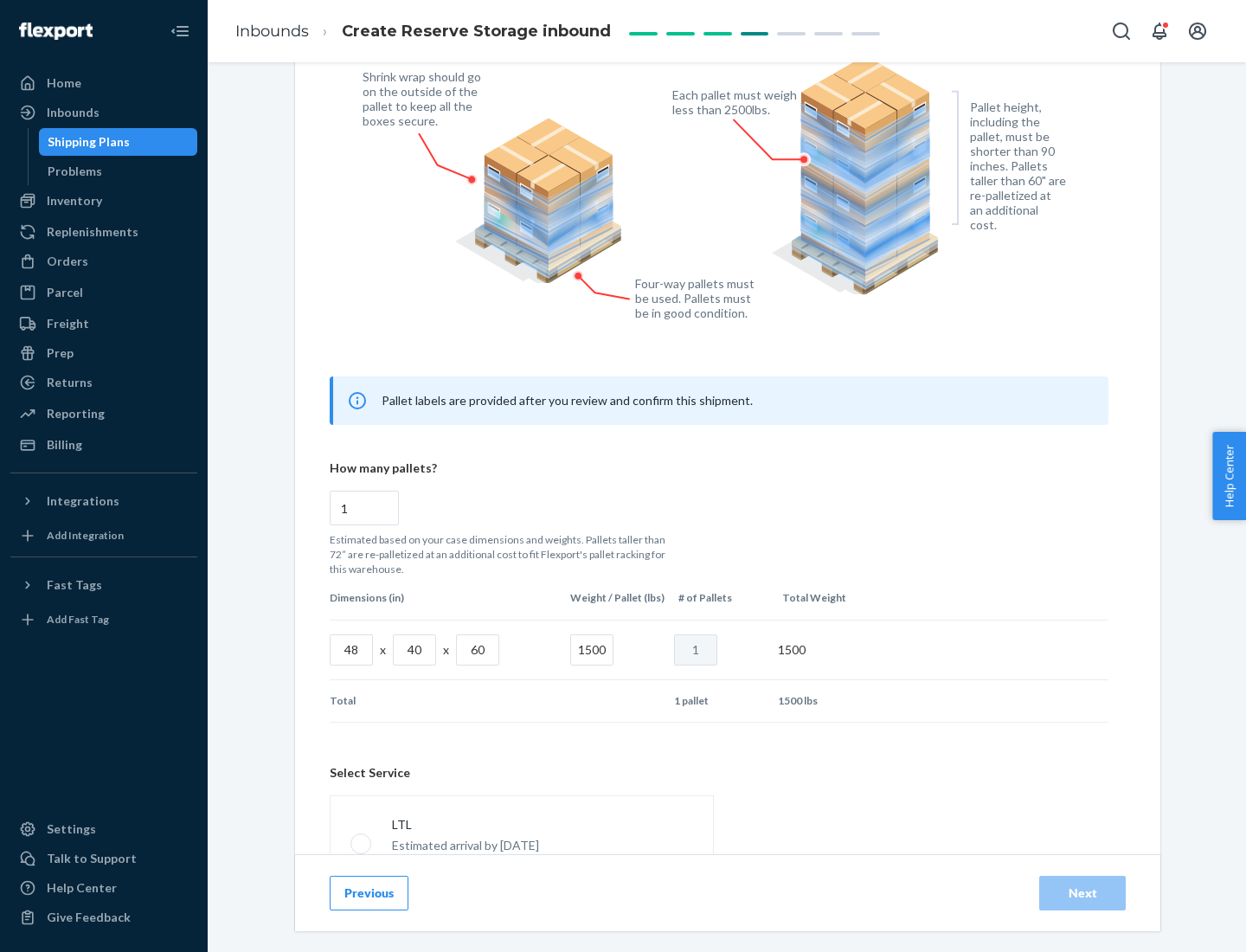
scroll to position [765, 0]
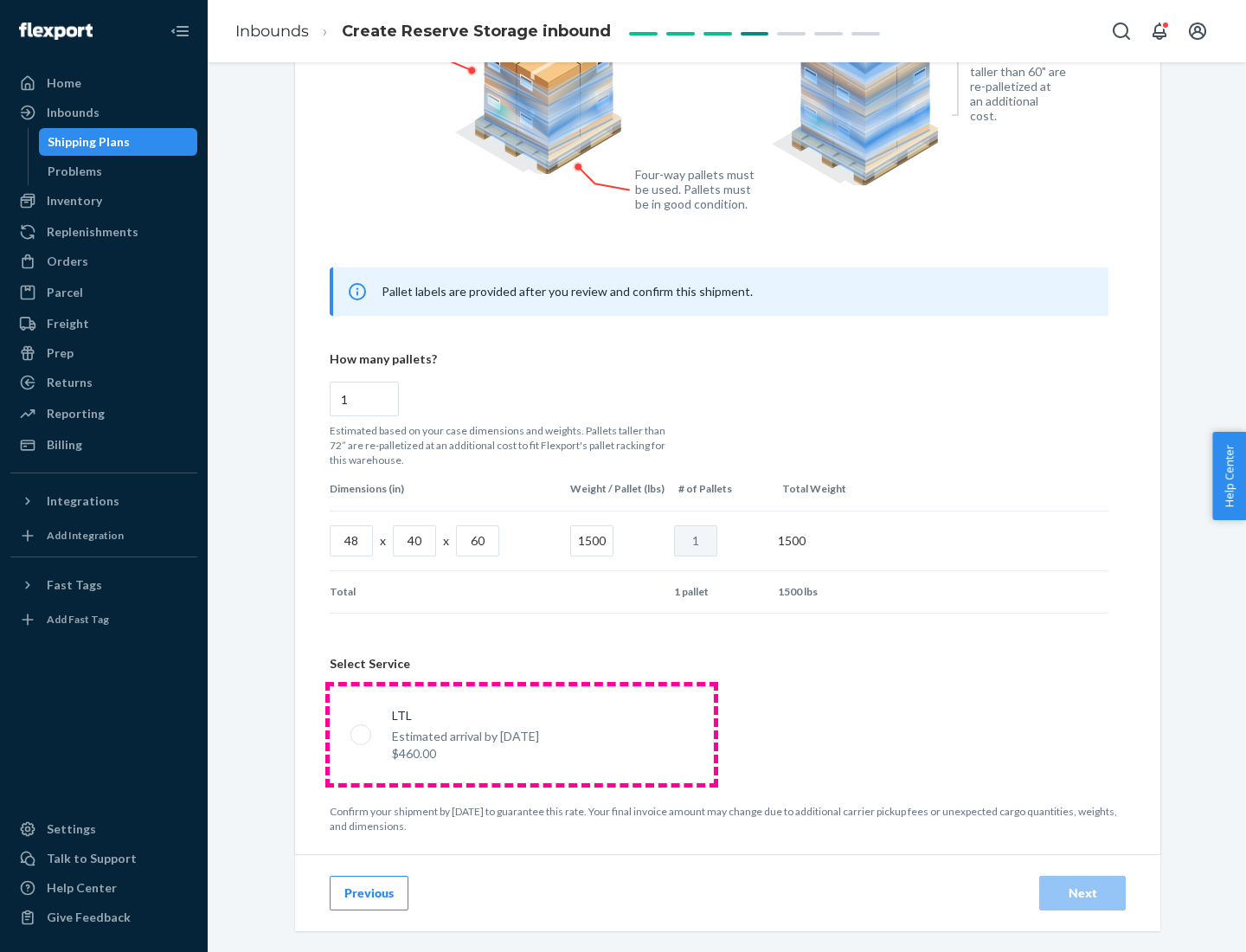
click at [521, 734] on p "Estimated arrival by [DATE]" at bounding box center [465, 736] width 147 height 17
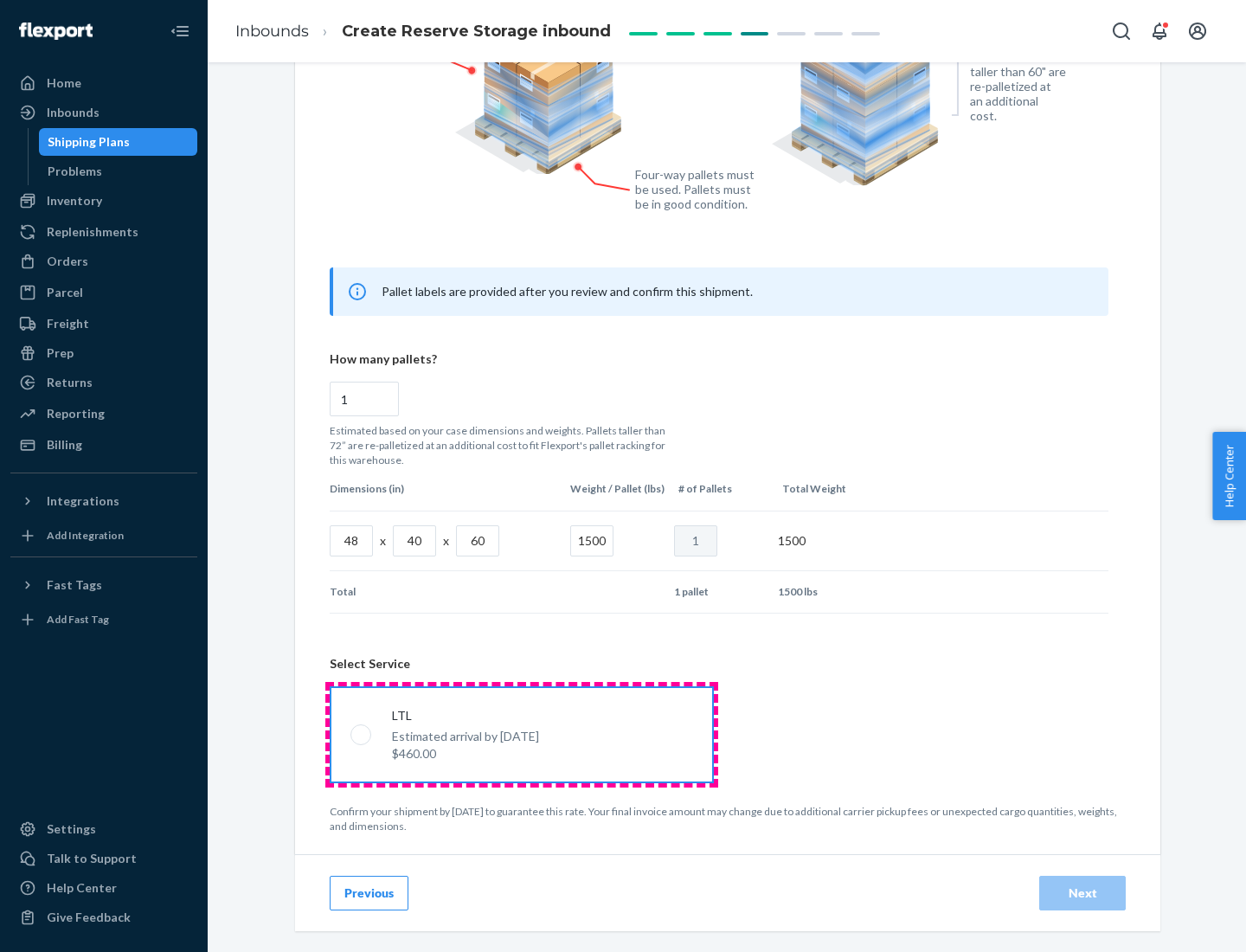
click at [362, 734] on input "LTL Estimated arrival by [DATE] $460.00" at bounding box center [356, 734] width 11 height 11
radio input "true"
radio input "false"
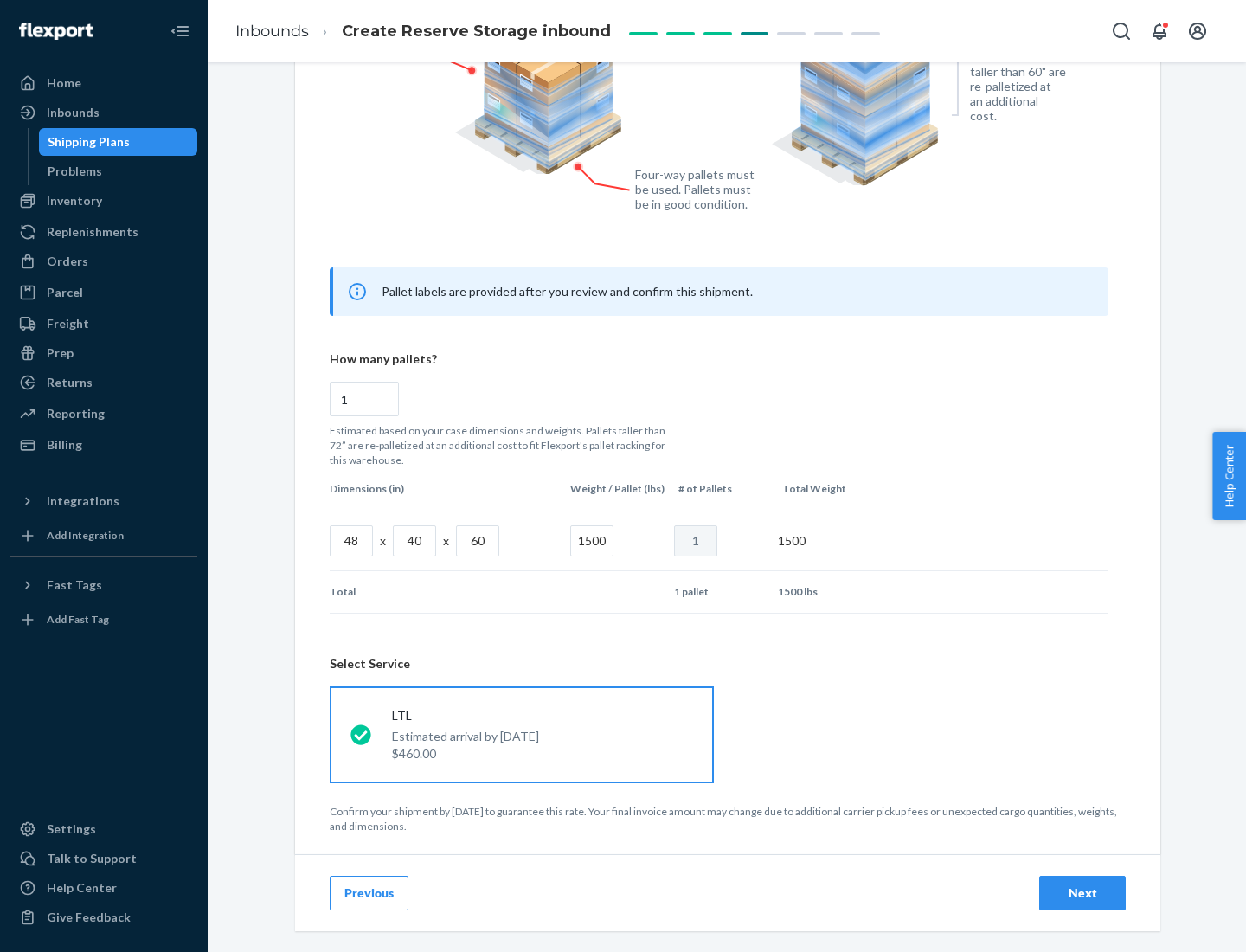
click at [1083, 892] on div "Next" at bounding box center [1083, 893] width 57 height 17
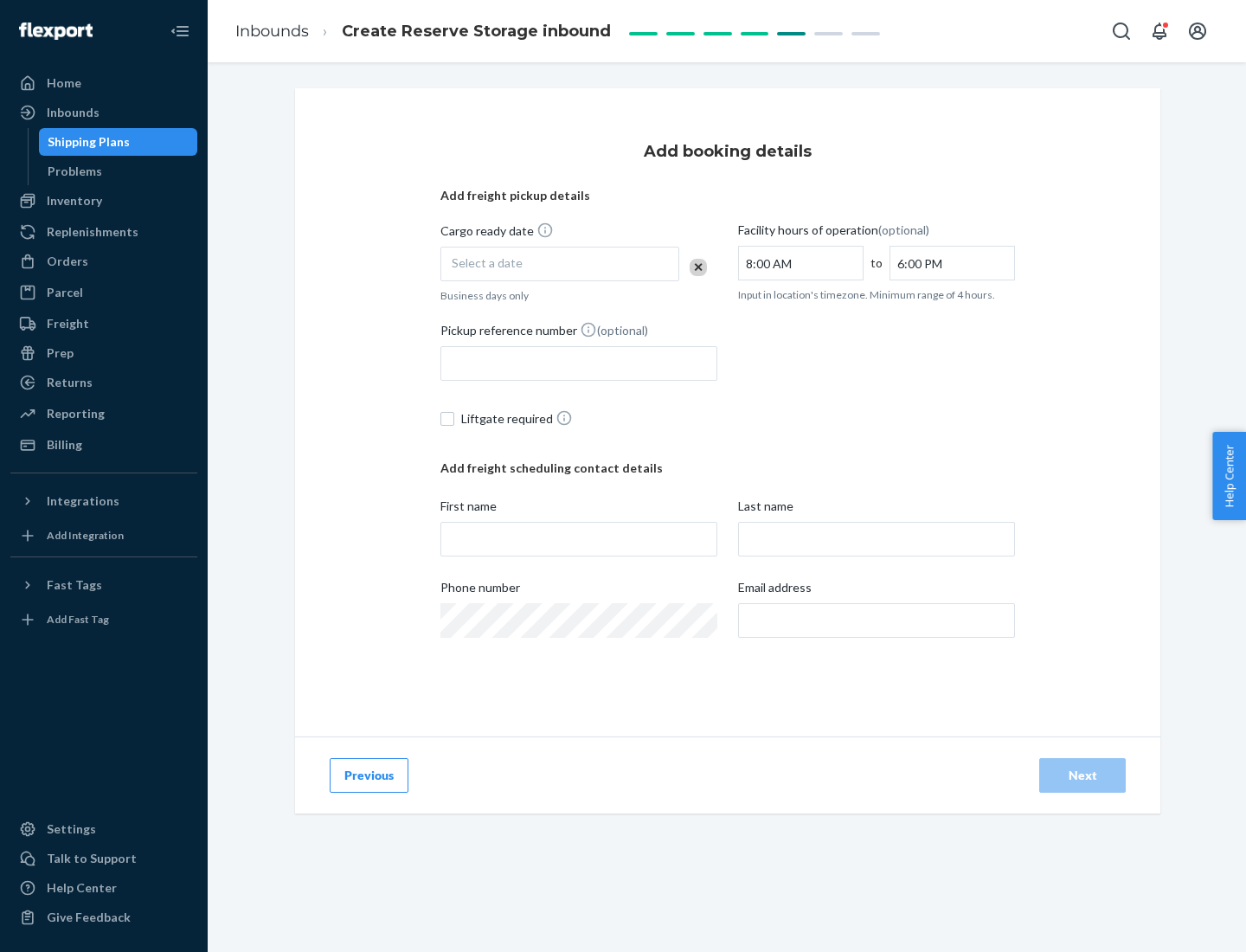
click at [560, 264] on div "Select a date" at bounding box center [560, 264] width 239 height 35
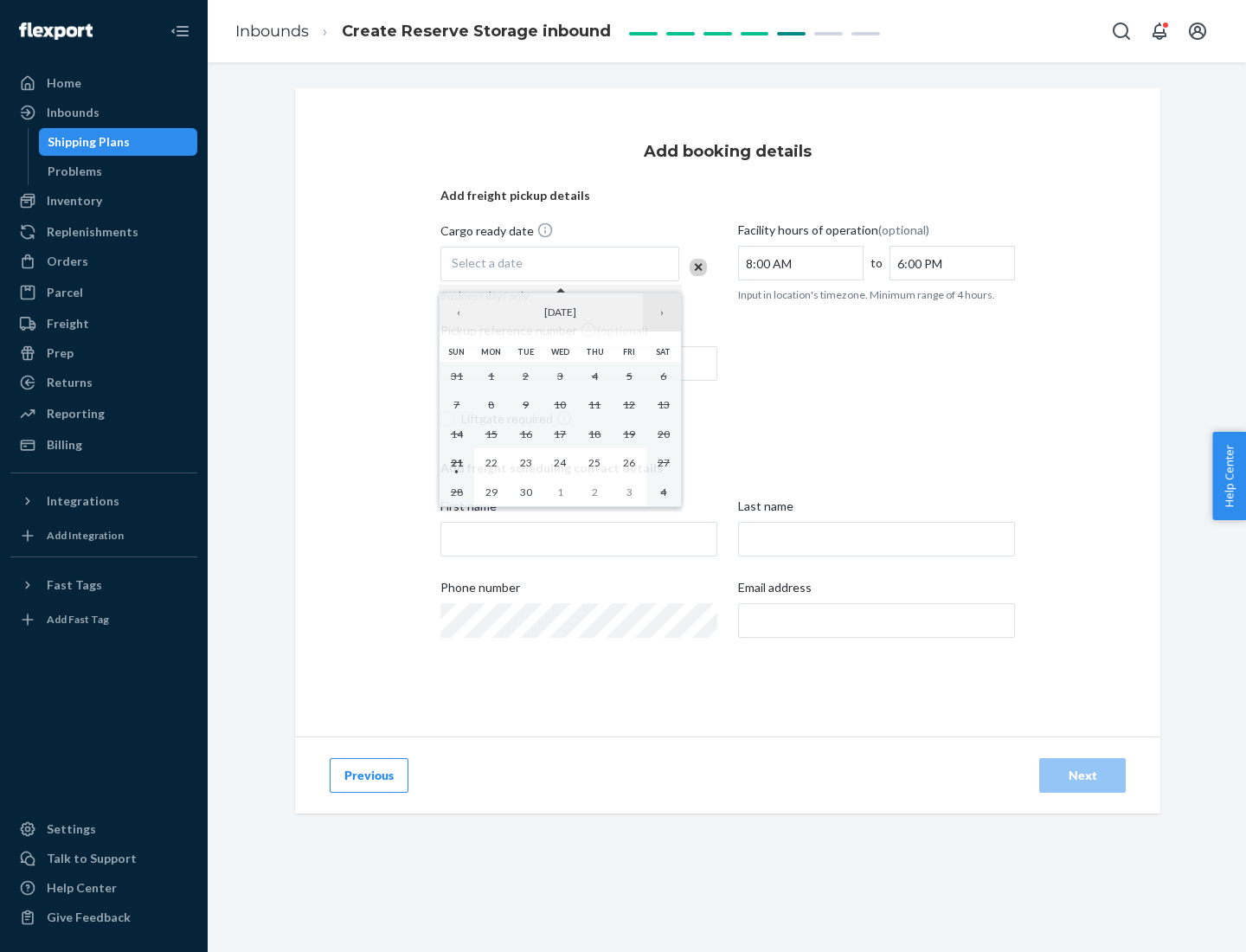
click at [662, 313] on button "›" at bounding box center [662, 313] width 38 height 38
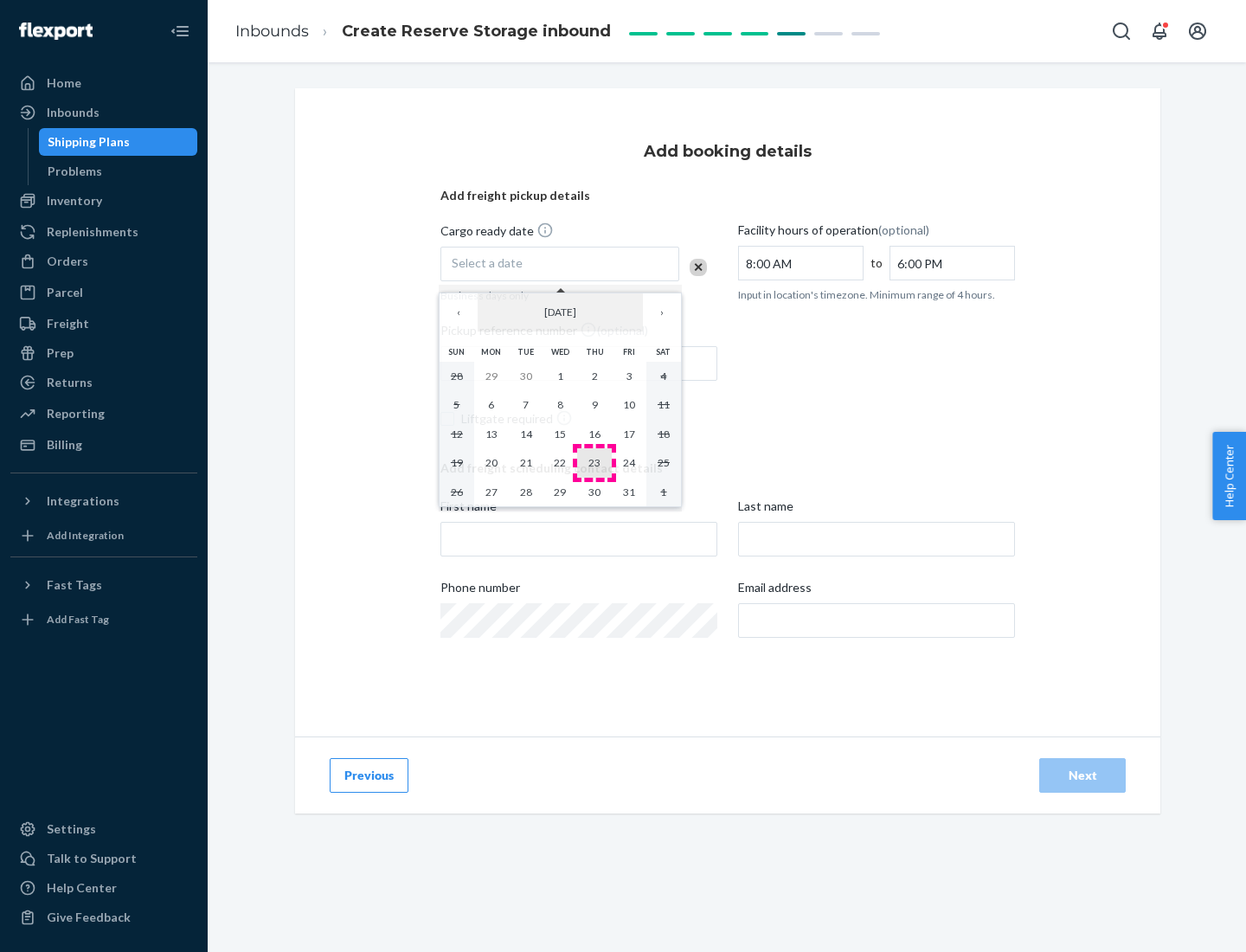
click at [594, 462] on abbr "23" at bounding box center [594, 462] width 12 height 13
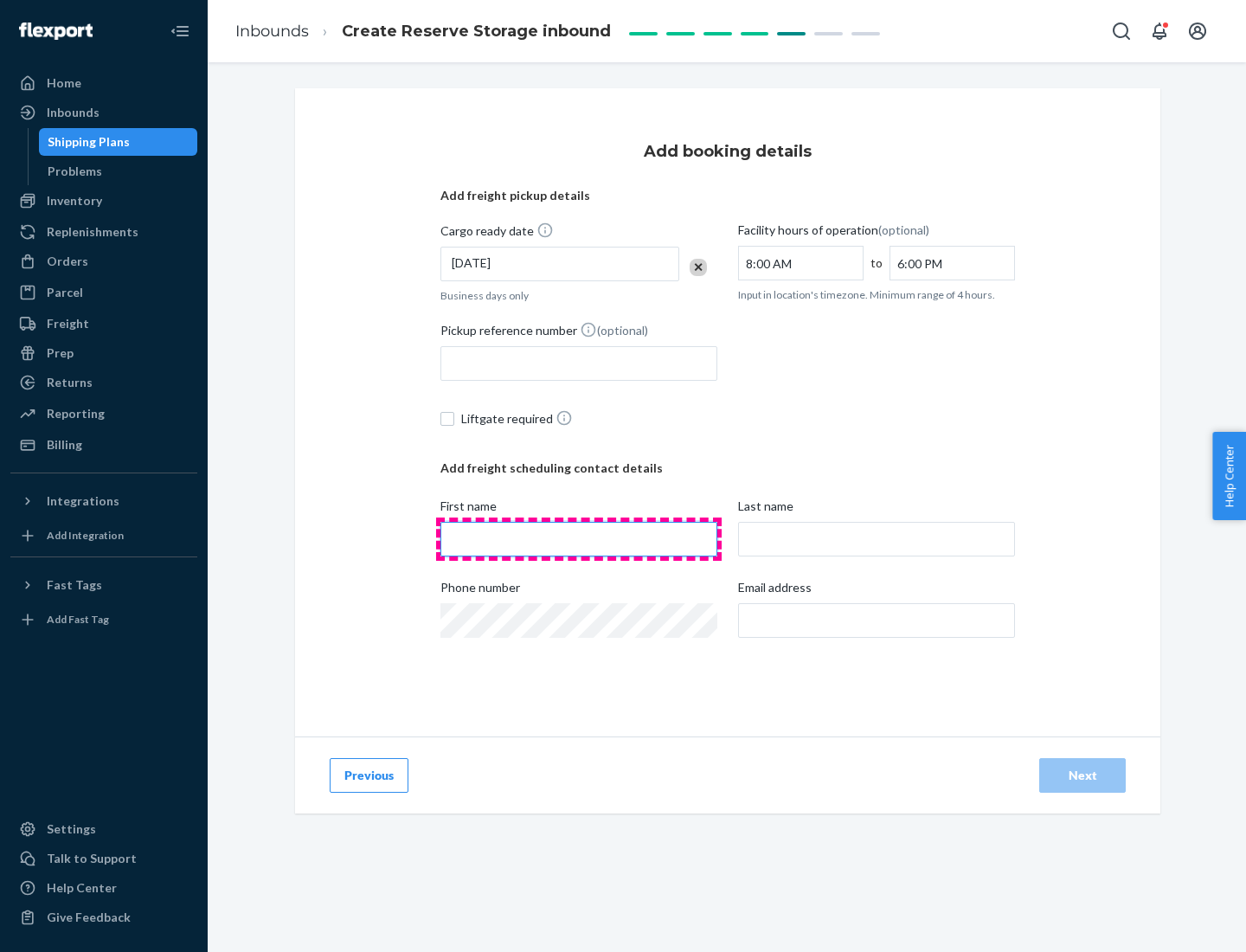
click at [579, 539] on input "First name" at bounding box center [579, 539] width 277 height 35
type input "[PERSON_NAME]"
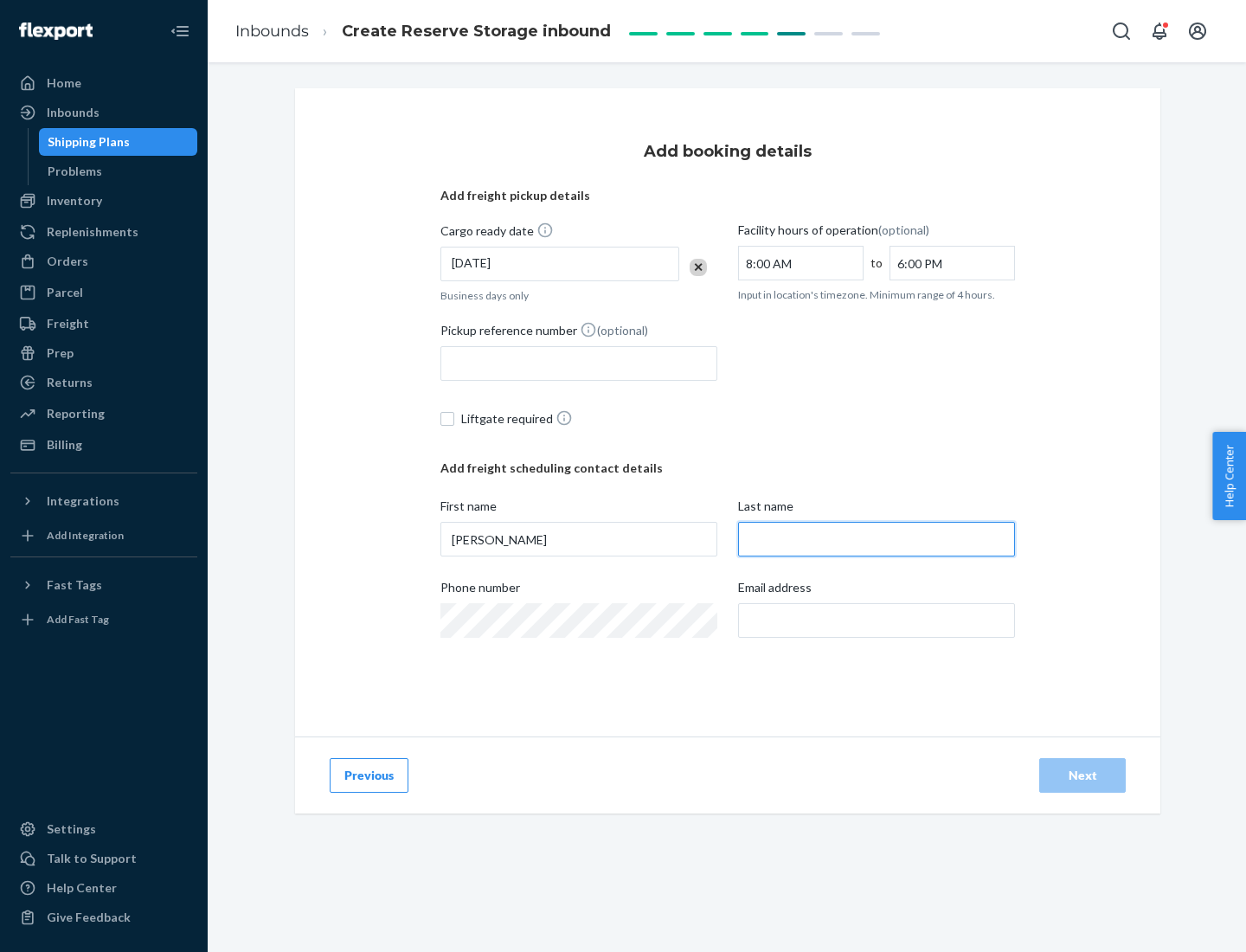
click at [877, 539] on input "Last name" at bounding box center [877, 539] width 277 height 35
type input "Doe"
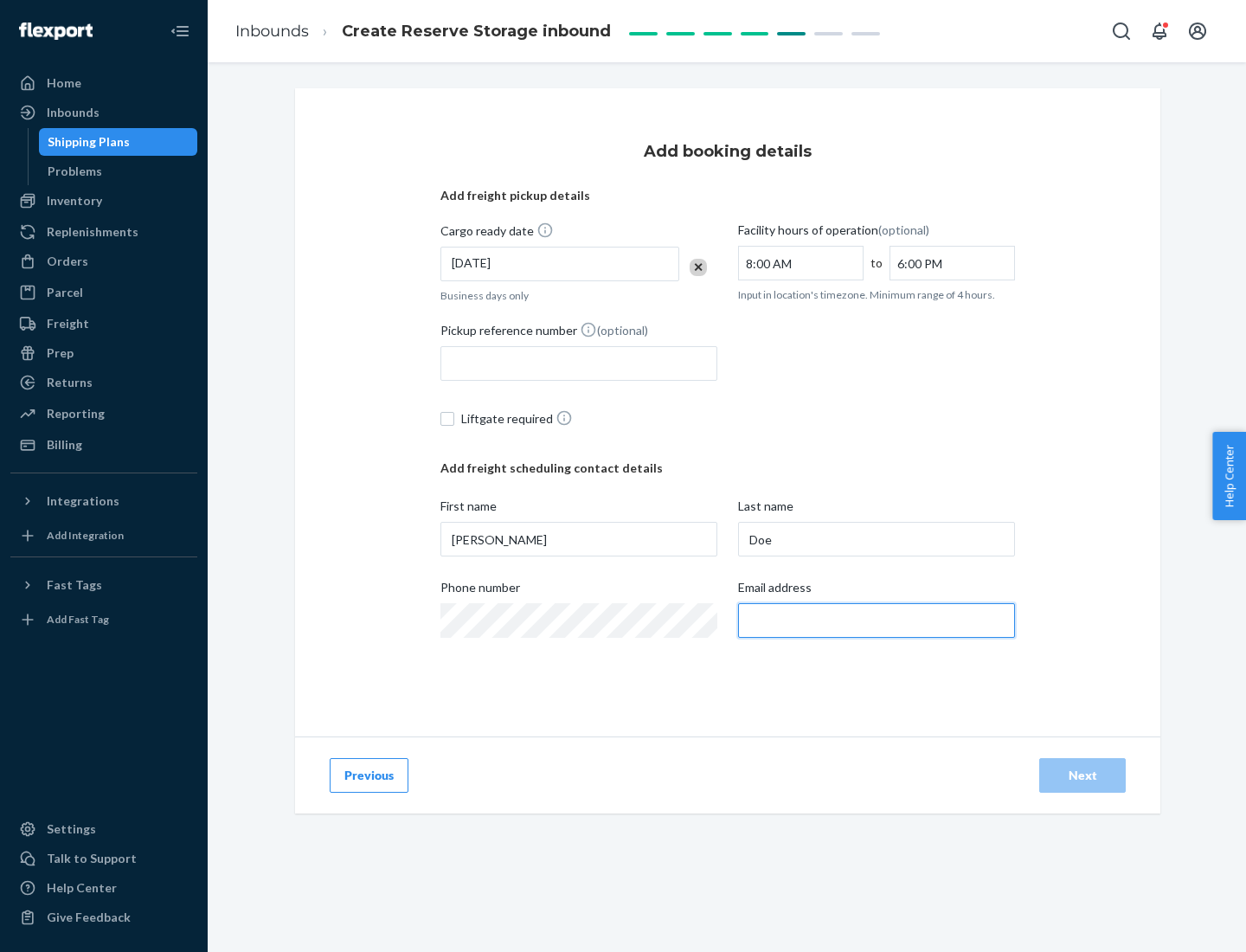
click at [877, 620] on input "Email address" at bounding box center [877, 620] width 277 height 35
type input "[EMAIL_ADDRESS][DOMAIN_NAME]"
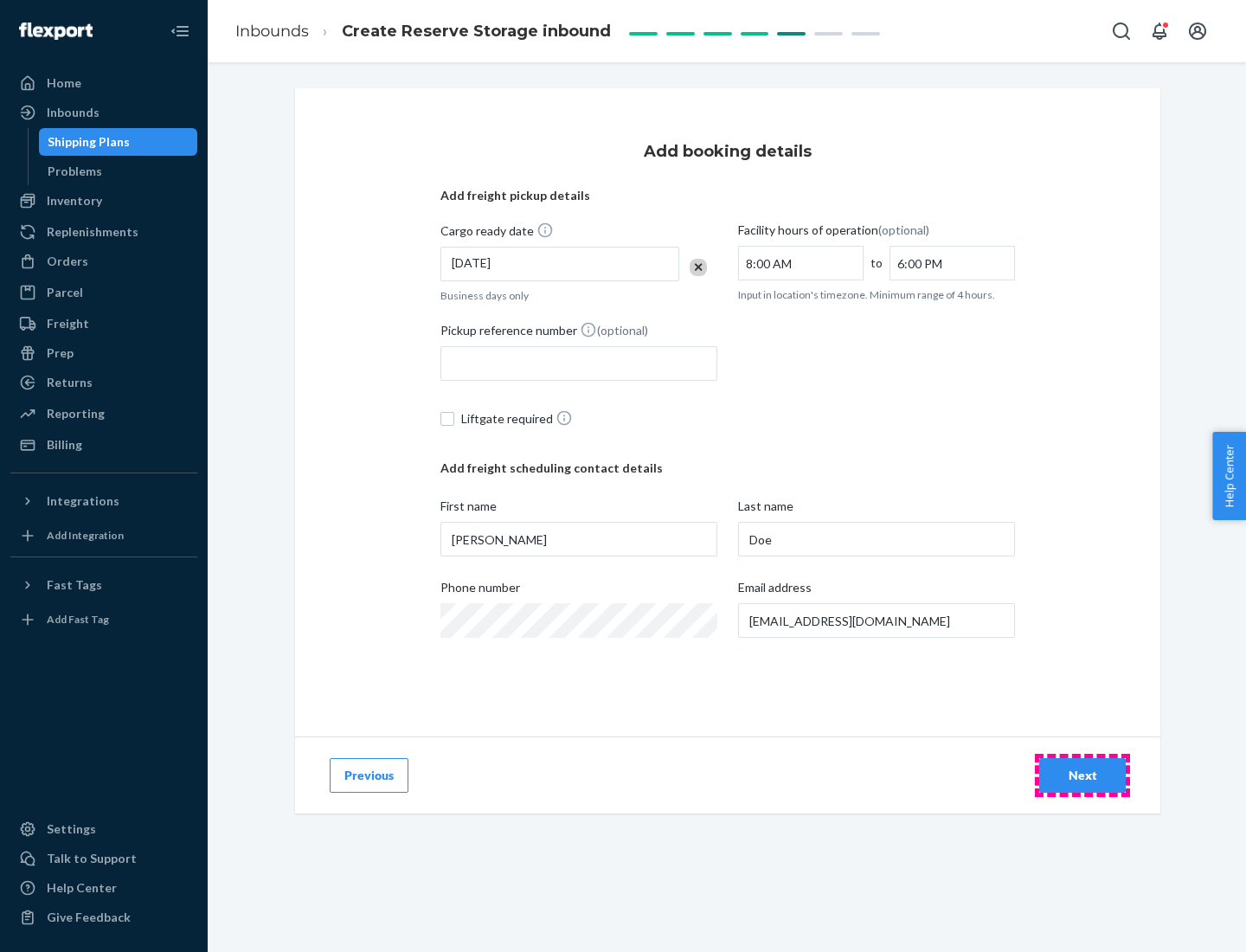
click at [1083, 775] on div "Next" at bounding box center [1083, 775] width 57 height 17
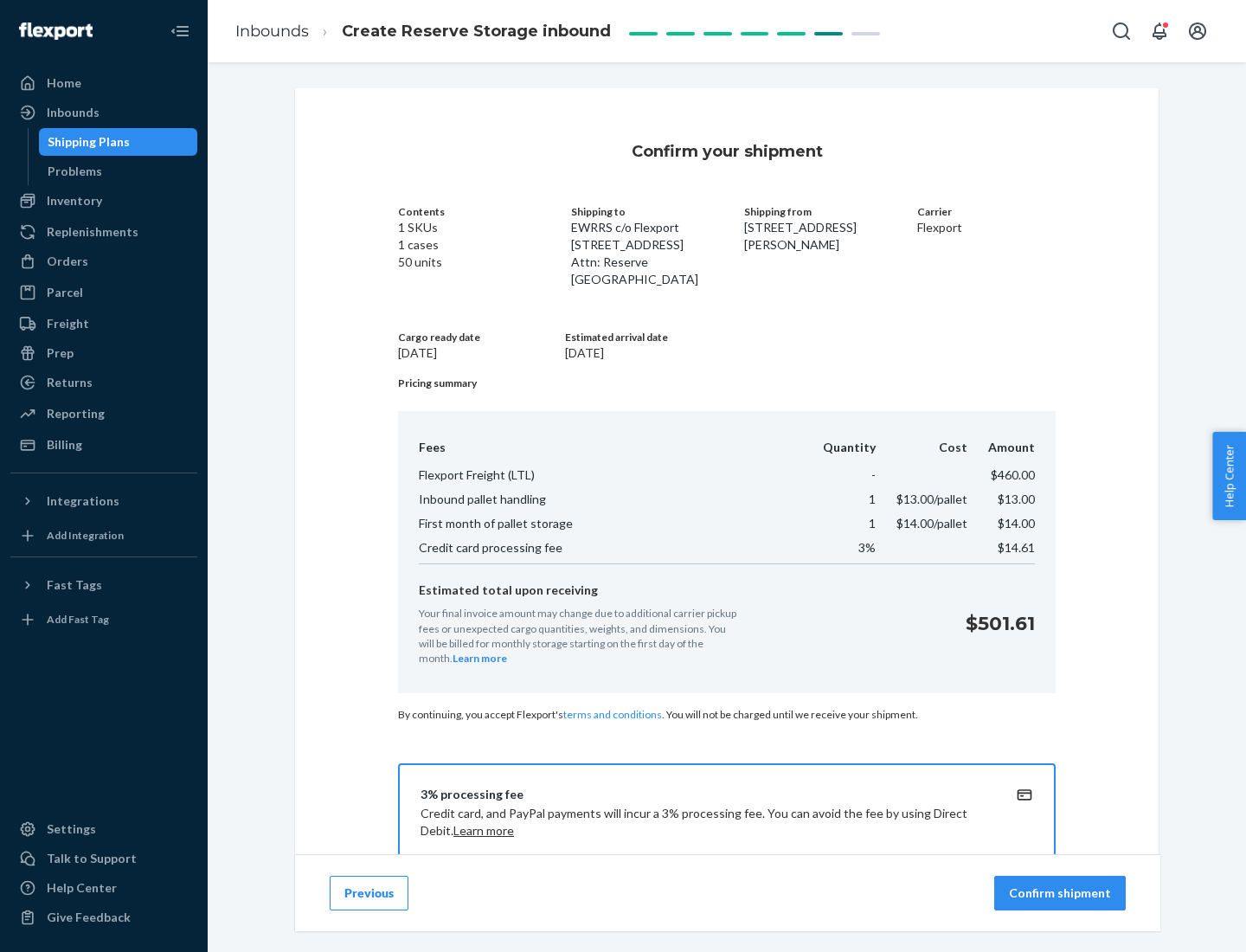
scroll to position [249, 0]
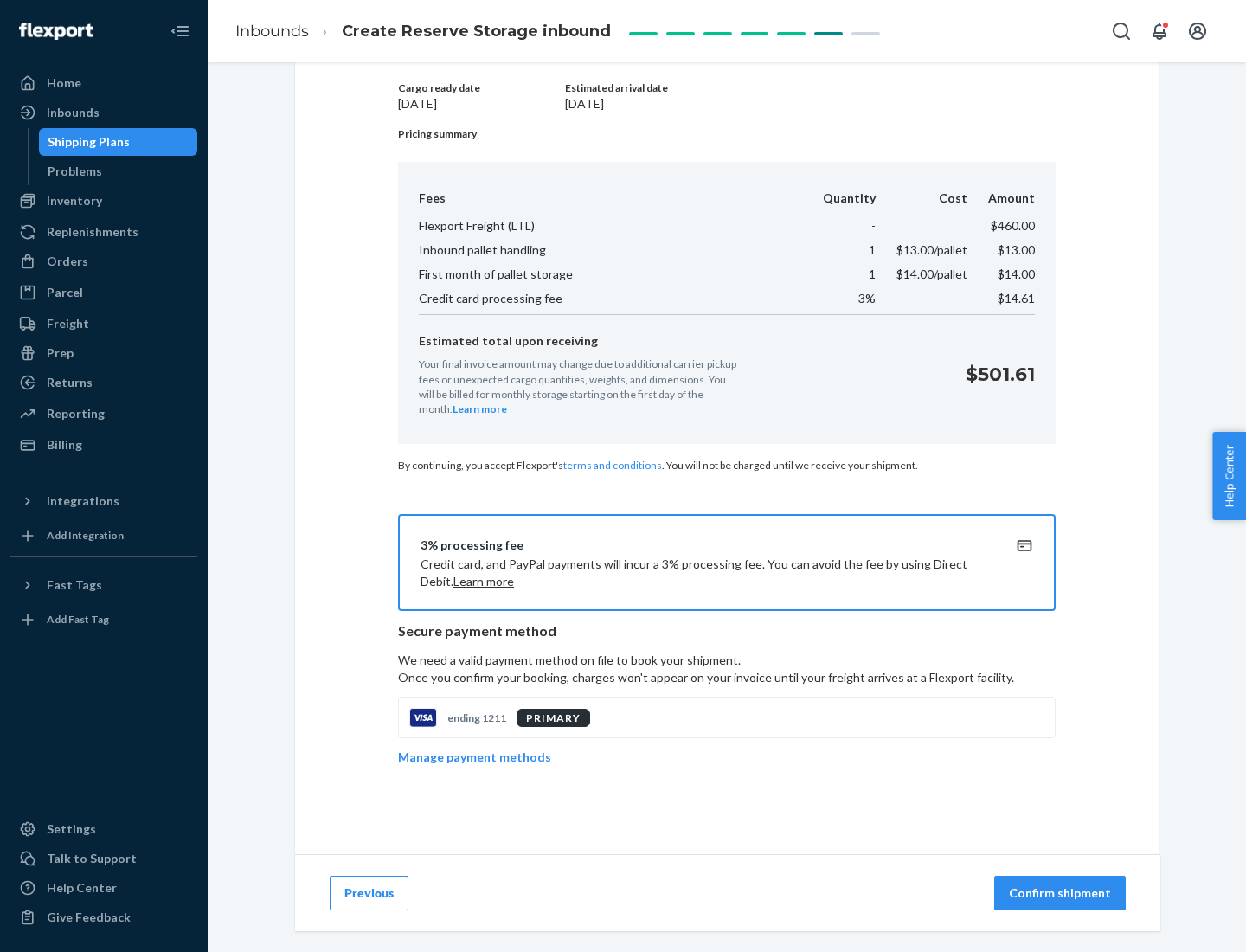
click at [1062, 893] on p "Confirm shipment" at bounding box center [1061, 893] width 102 height 17
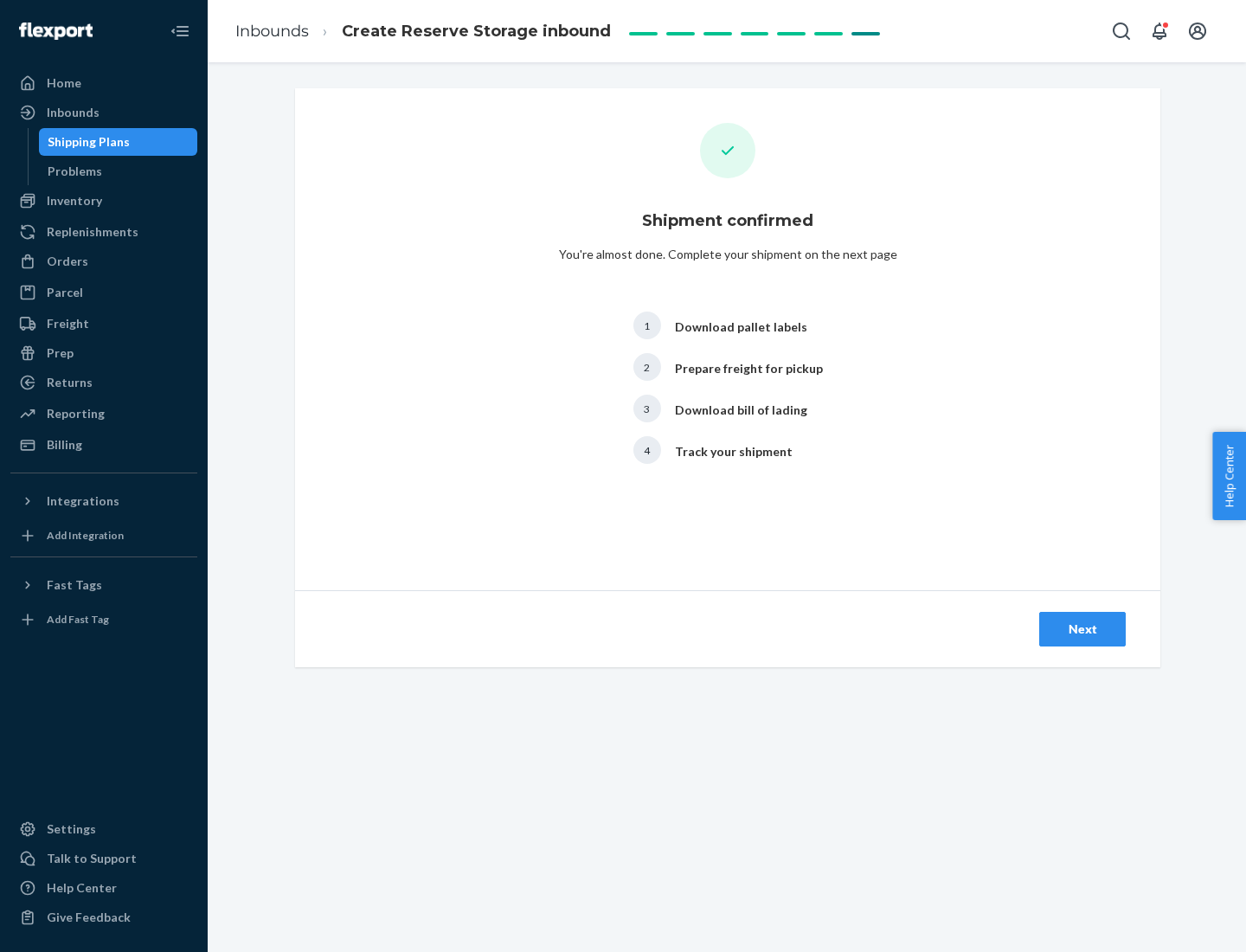
click at [1083, 629] on div "Next" at bounding box center [1083, 629] width 57 height 17
